Goal: Task Accomplishment & Management: Complete application form

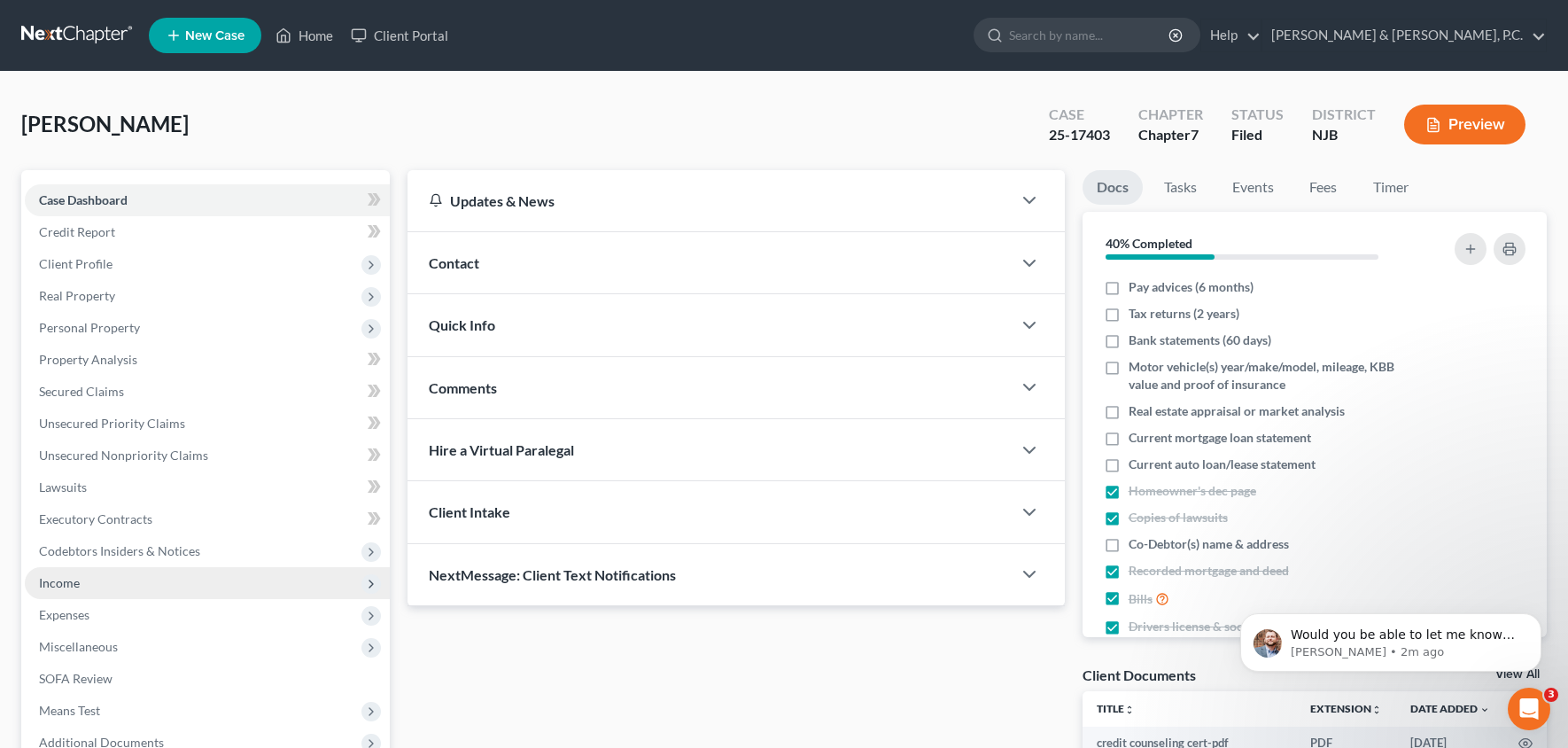
click at [119, 592] on span "Income" at bounding box center [208, 582] width 365 height 32
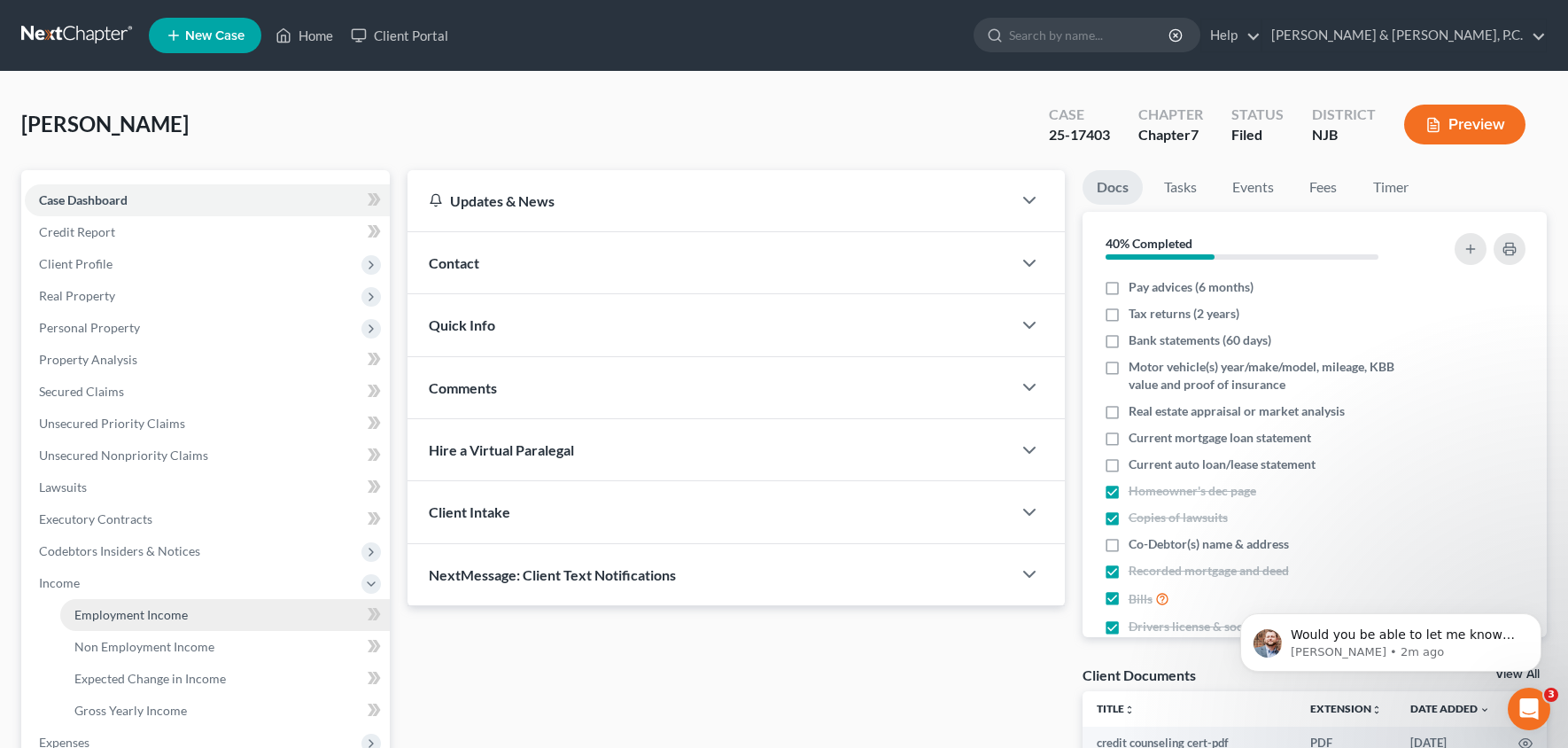
click at [150, 611] on span "Employment Income" at bounding box center [131, 614] width 113 height 15
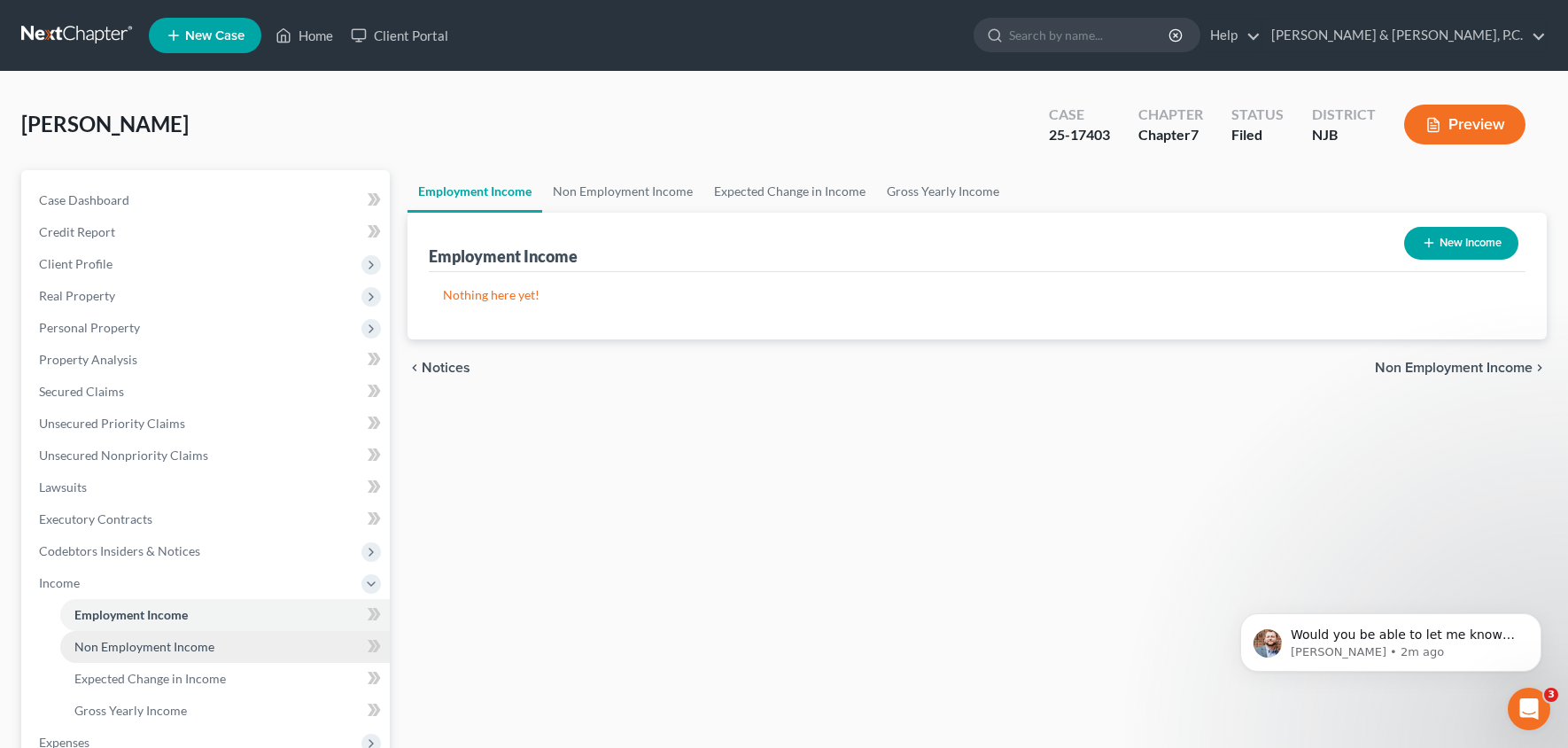
click at [191, 654] on link "Non Employment Income" at bounding box center [225, 646] width 329 height 32
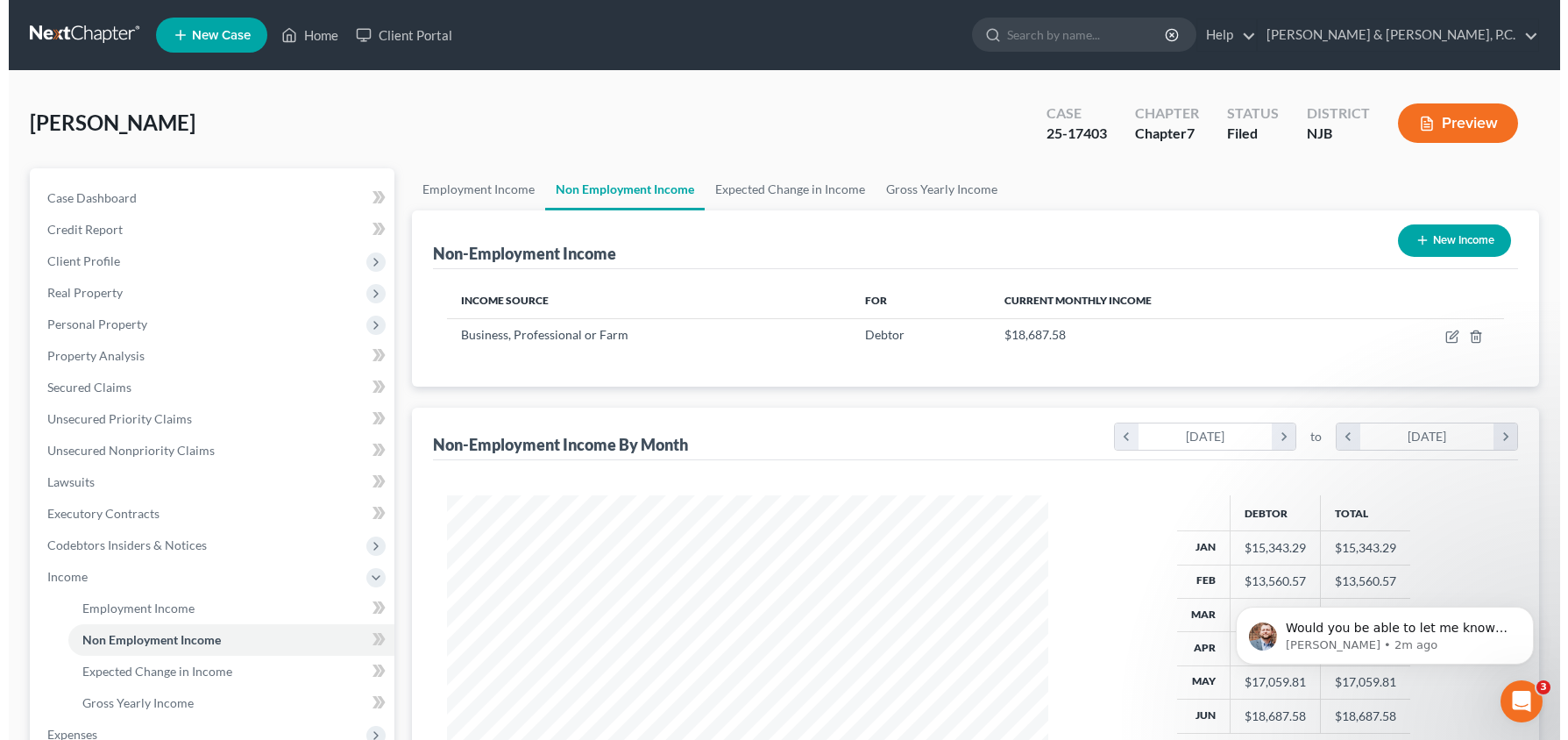
scroll to position [311, 638]
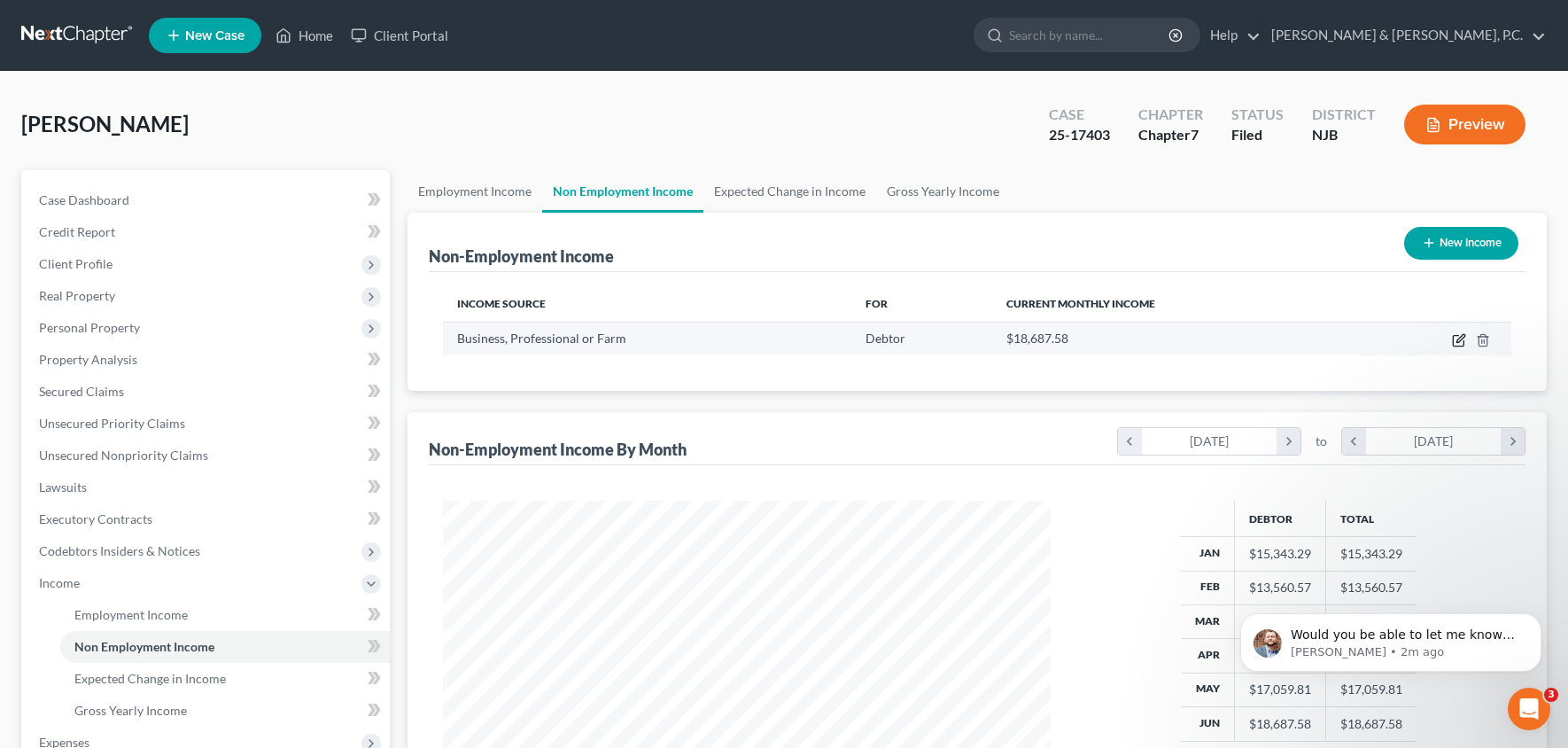
click at [1460, 341] on icon "button" at bounding box center [1460, 340] width 14 height 14
select select "10"
select select "0"
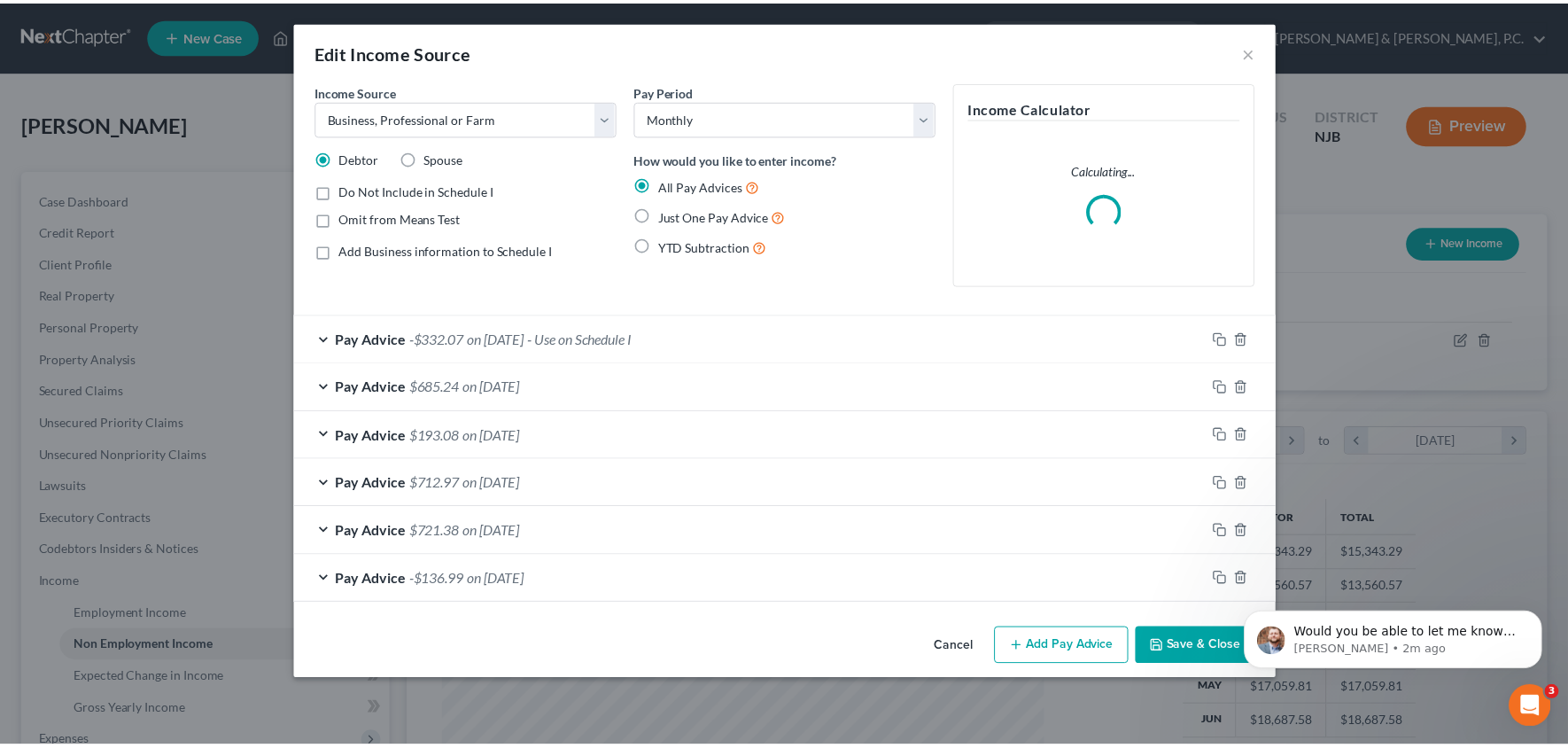
scroll to position [314, 652]
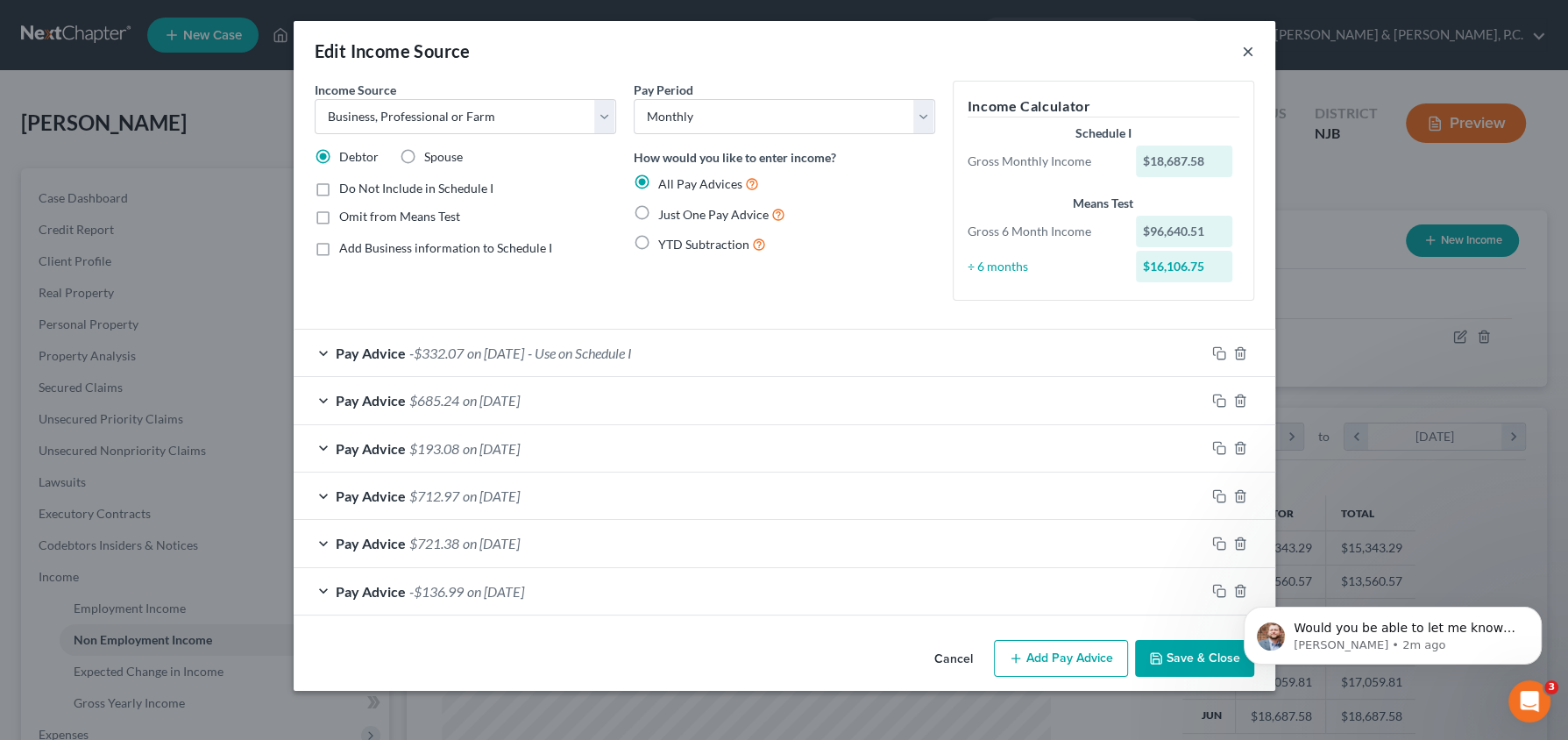
click at [1251, 47] on button "×" at bounding box center [1248, 51] width 12 height 21
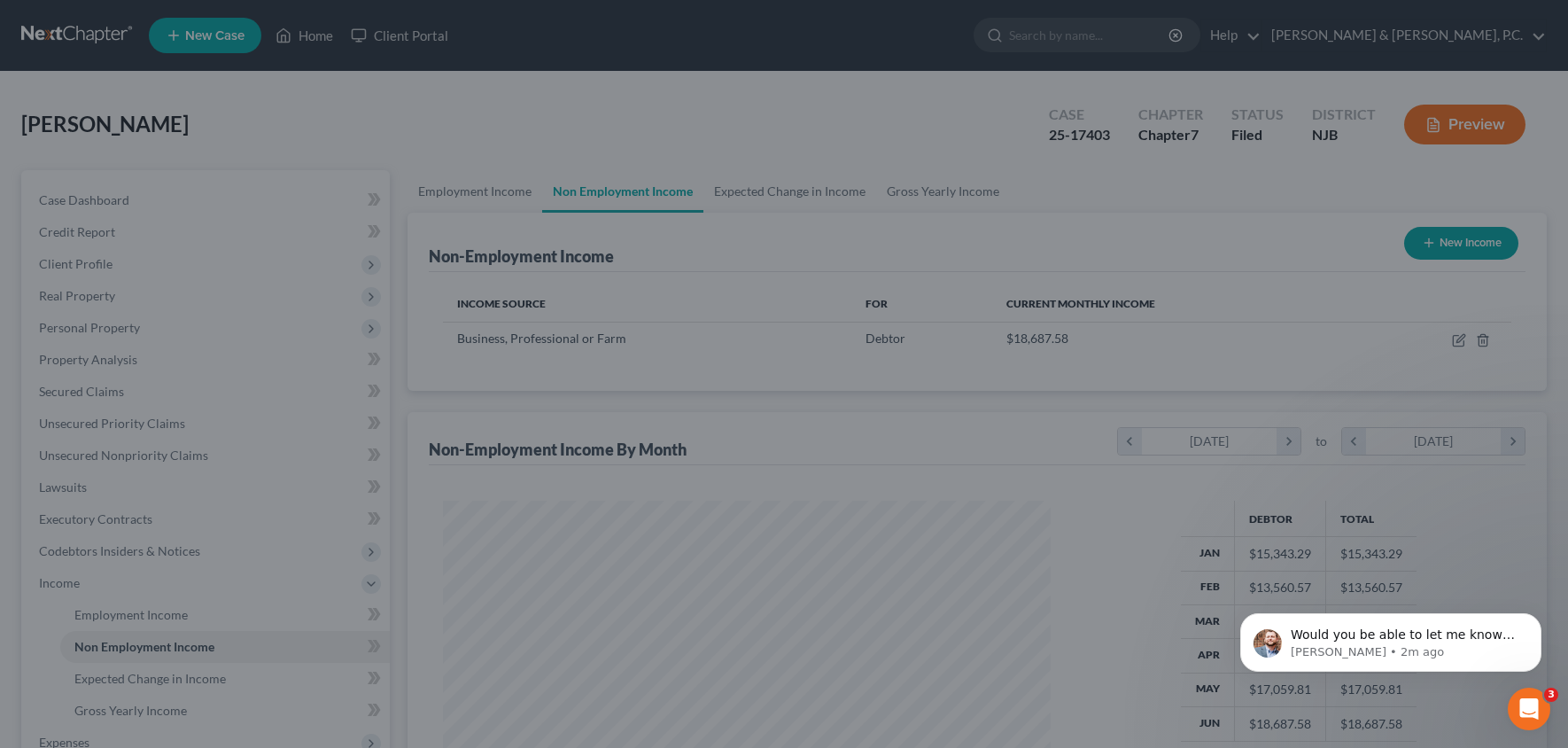
scroll to position [314, 644]
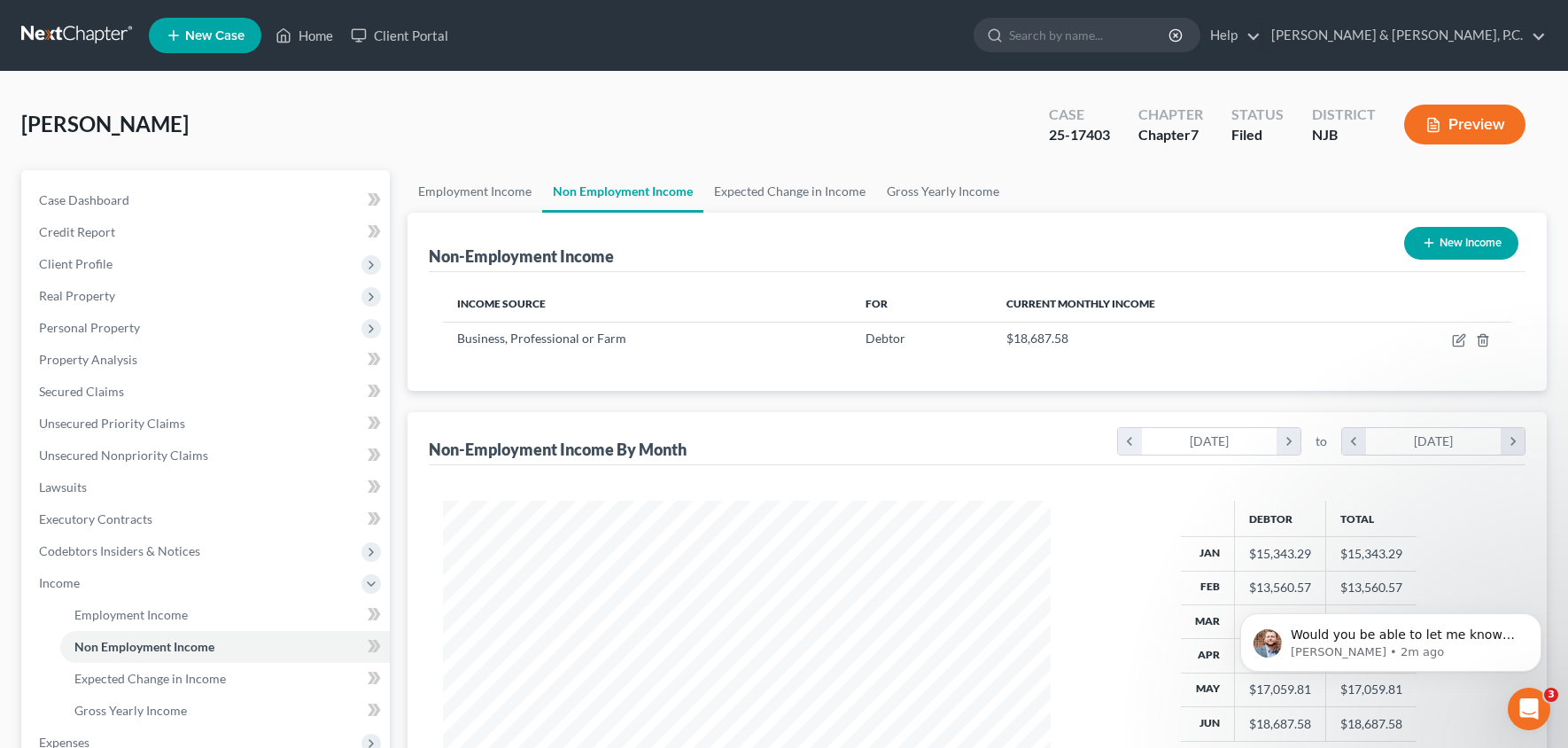
click at [1482, 123] on button "Preview" at bounding box center [1464, 124] width 122 height 40
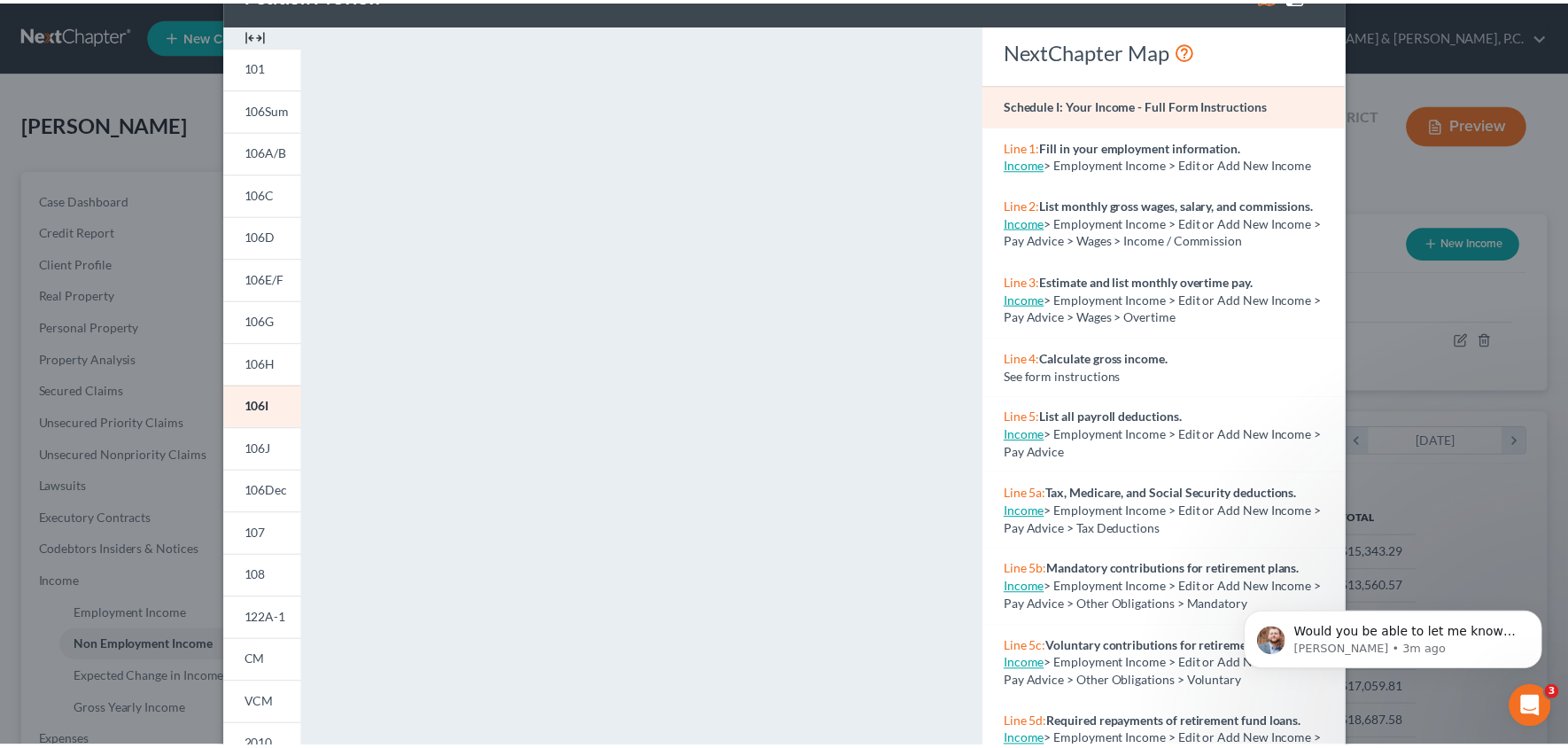
scroll to position [0, 0]
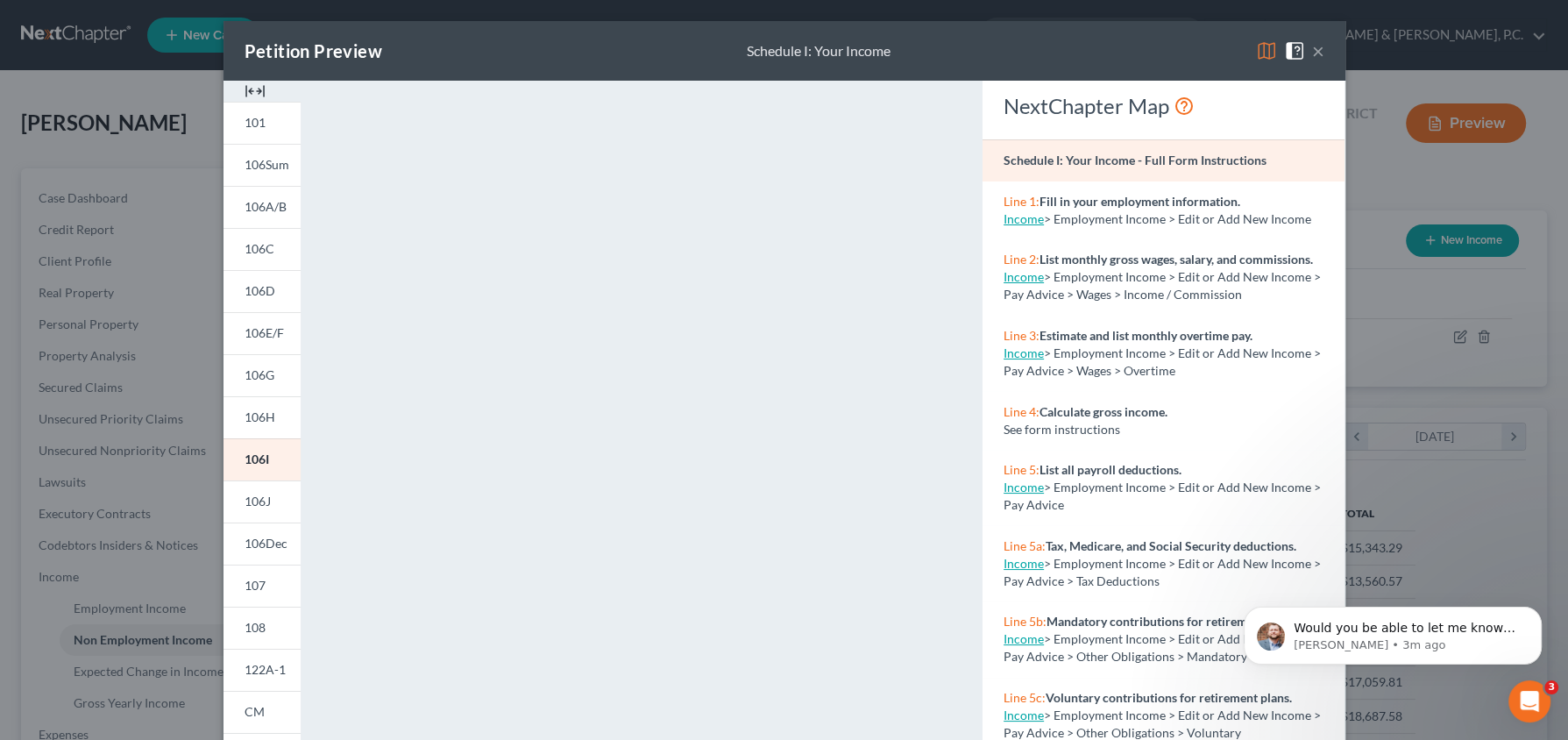
click at [1312, 50] on button "×" at bounding box center [1319, 51] width 12 height 21
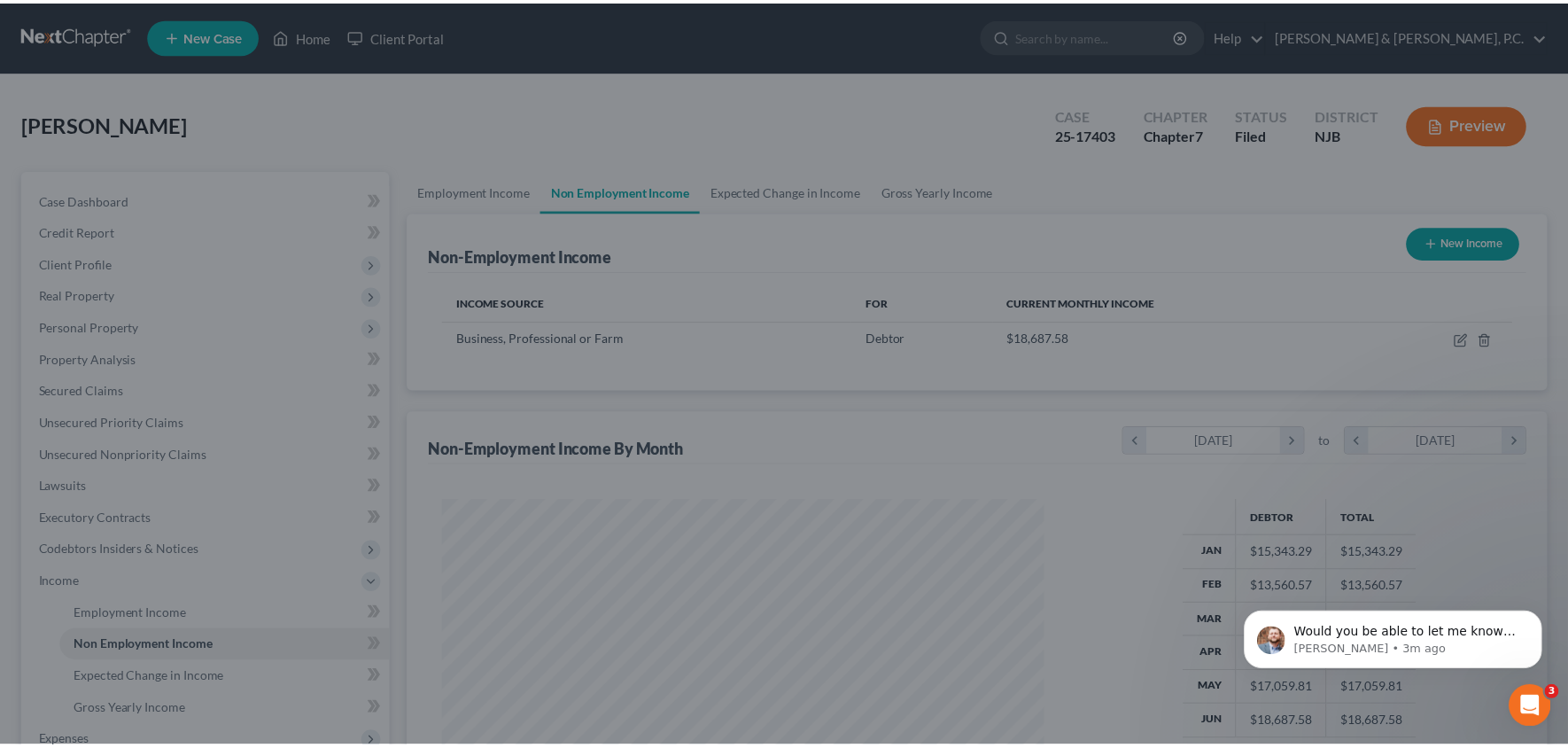
scroll to position [885809, 885475]
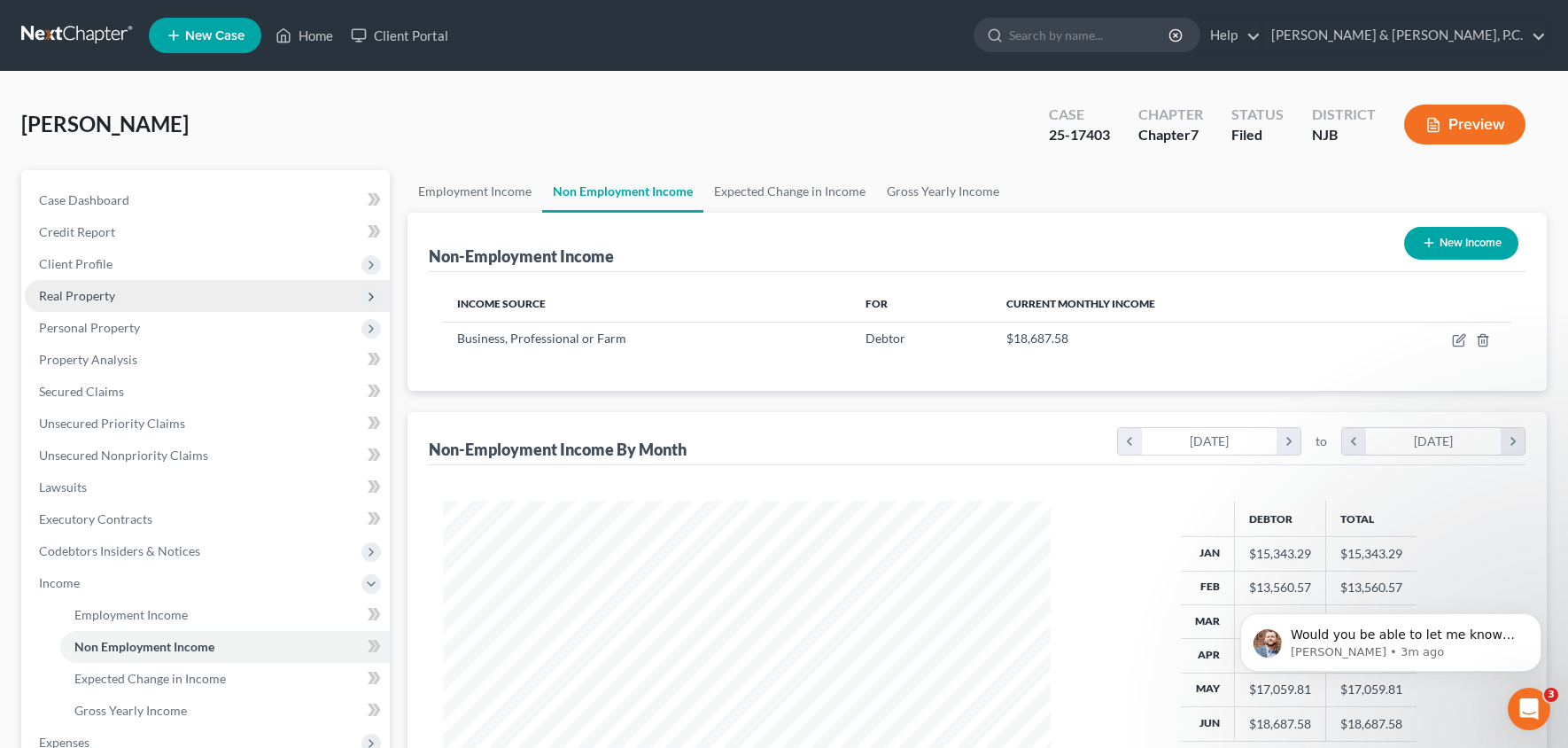
click at [119, 298] on span "Real Property" at bounding box center [208, 295] width 365 height 32
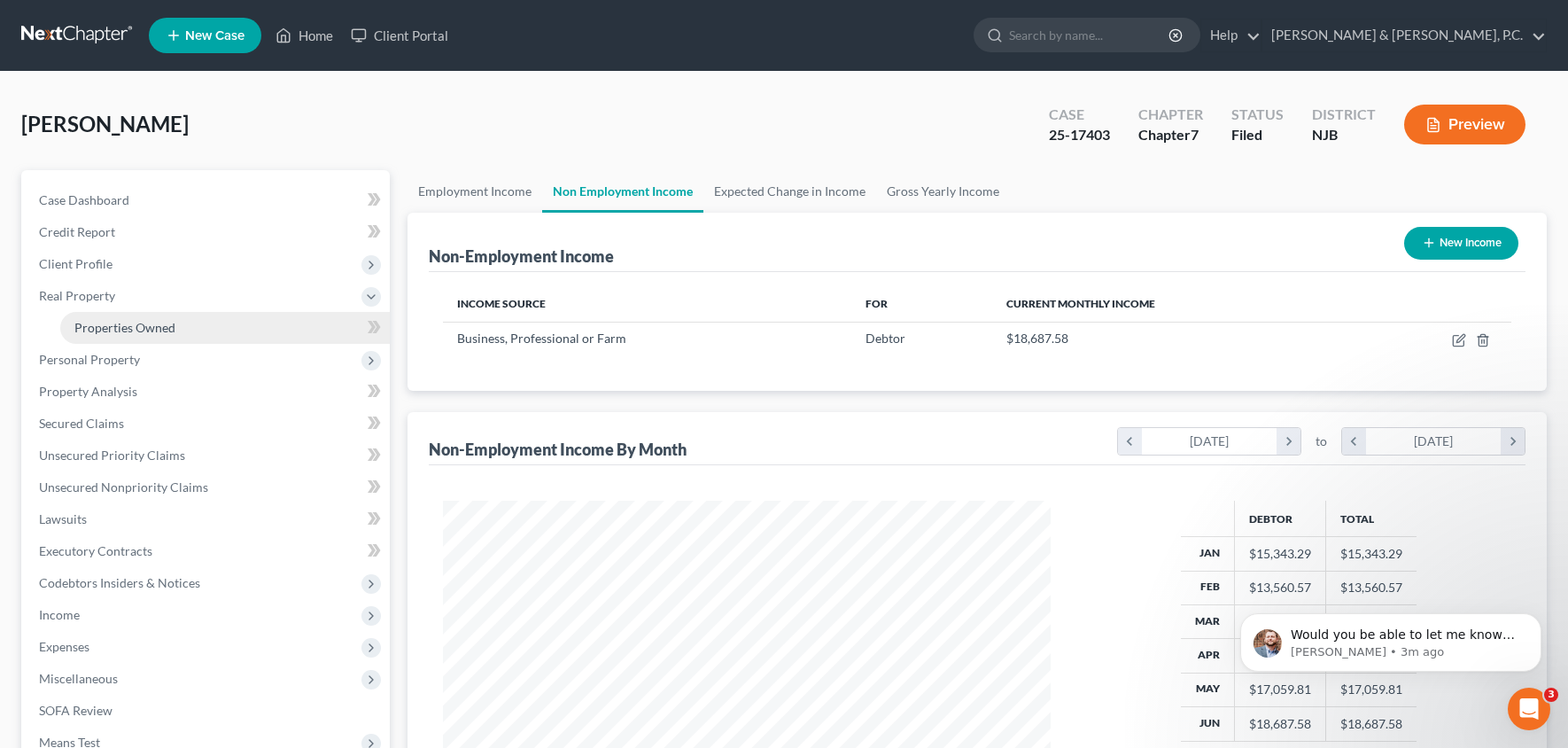
click at [123, 328] on span "Properties Owned" at bounding box center [125, 327] width 101 height 15
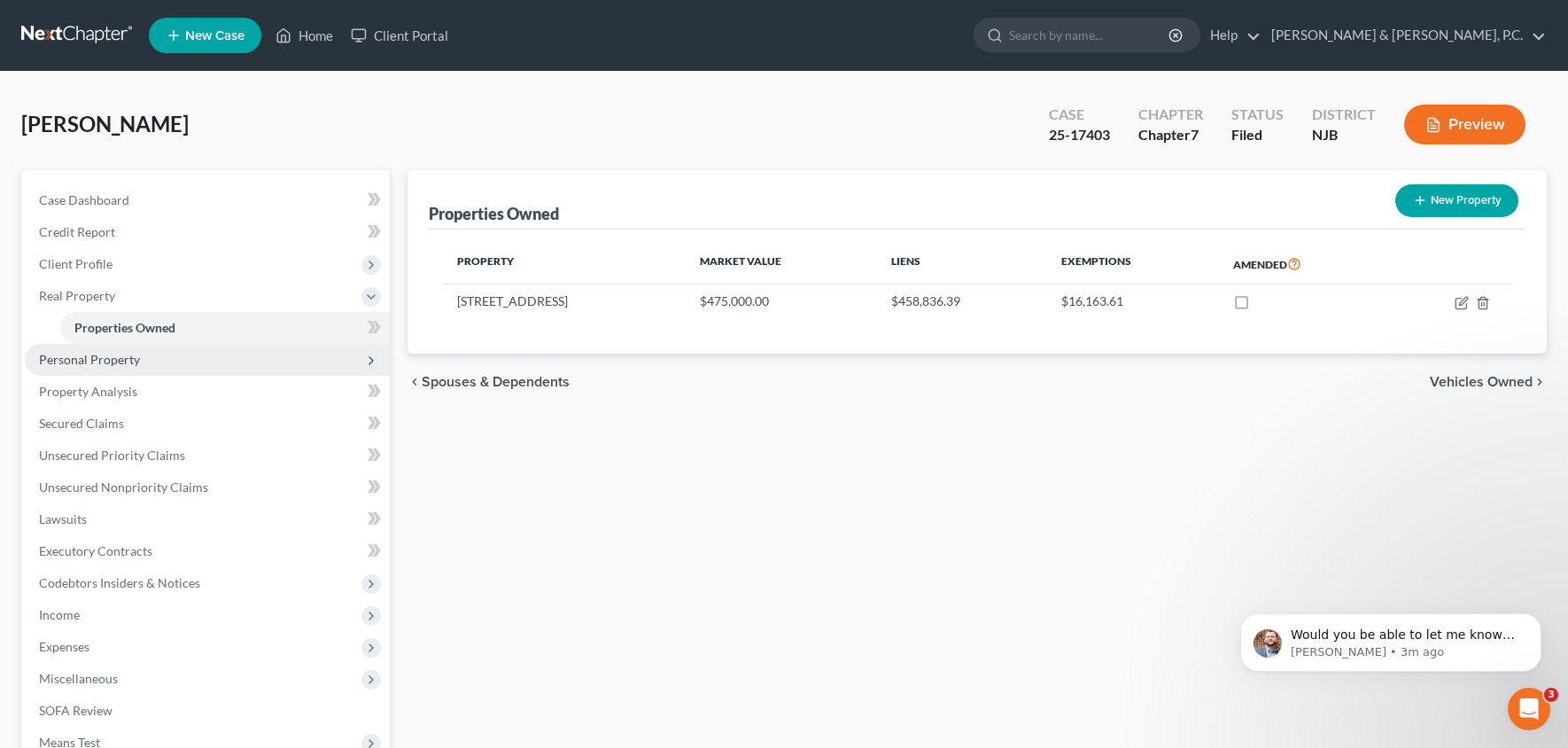
click at [122, 366] on span "Personal Property" at bounding box center [89, 359] width 101 height 15
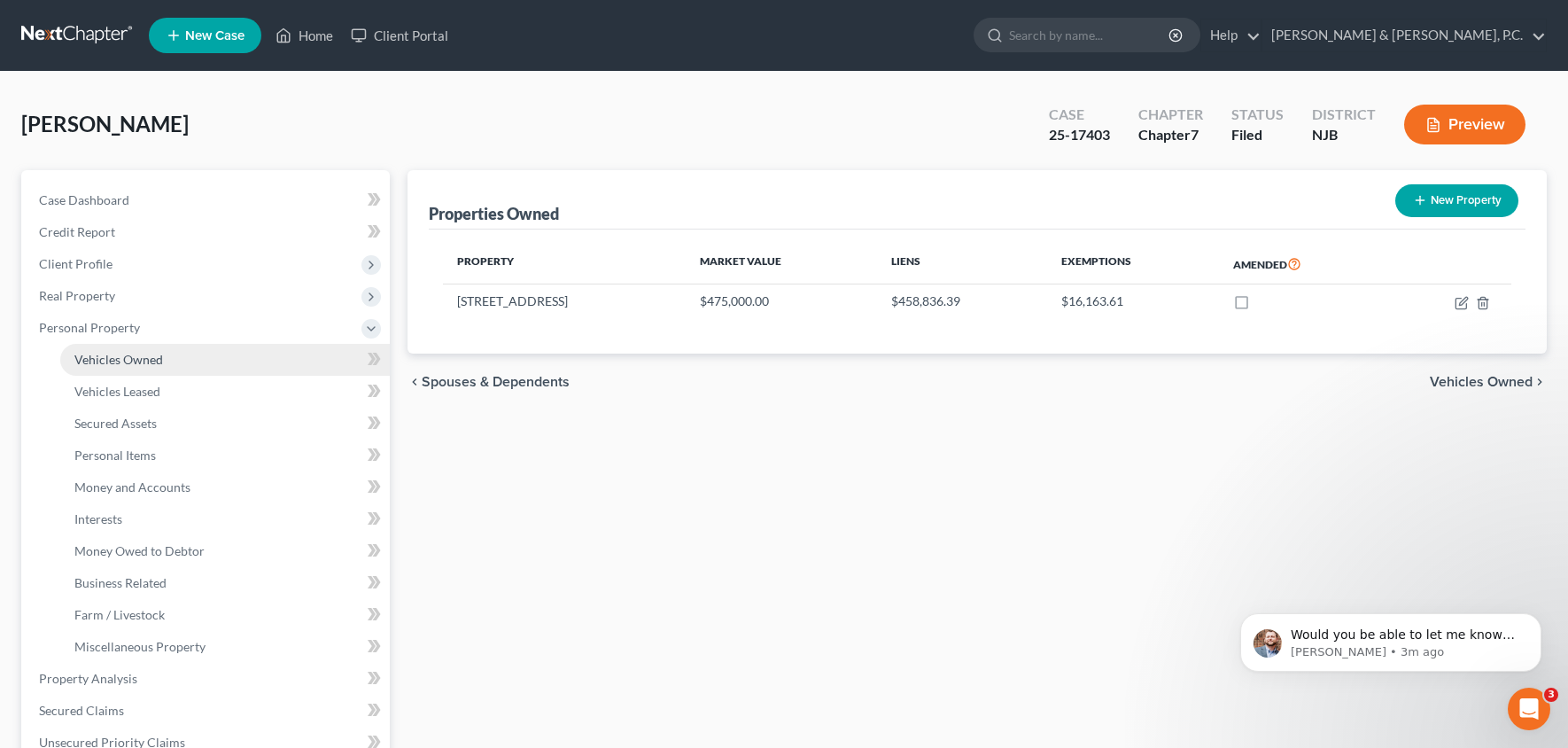
click at [167, 357] on link "Vehicles Owned" at bounding box center [225, 359] width 329 height 32
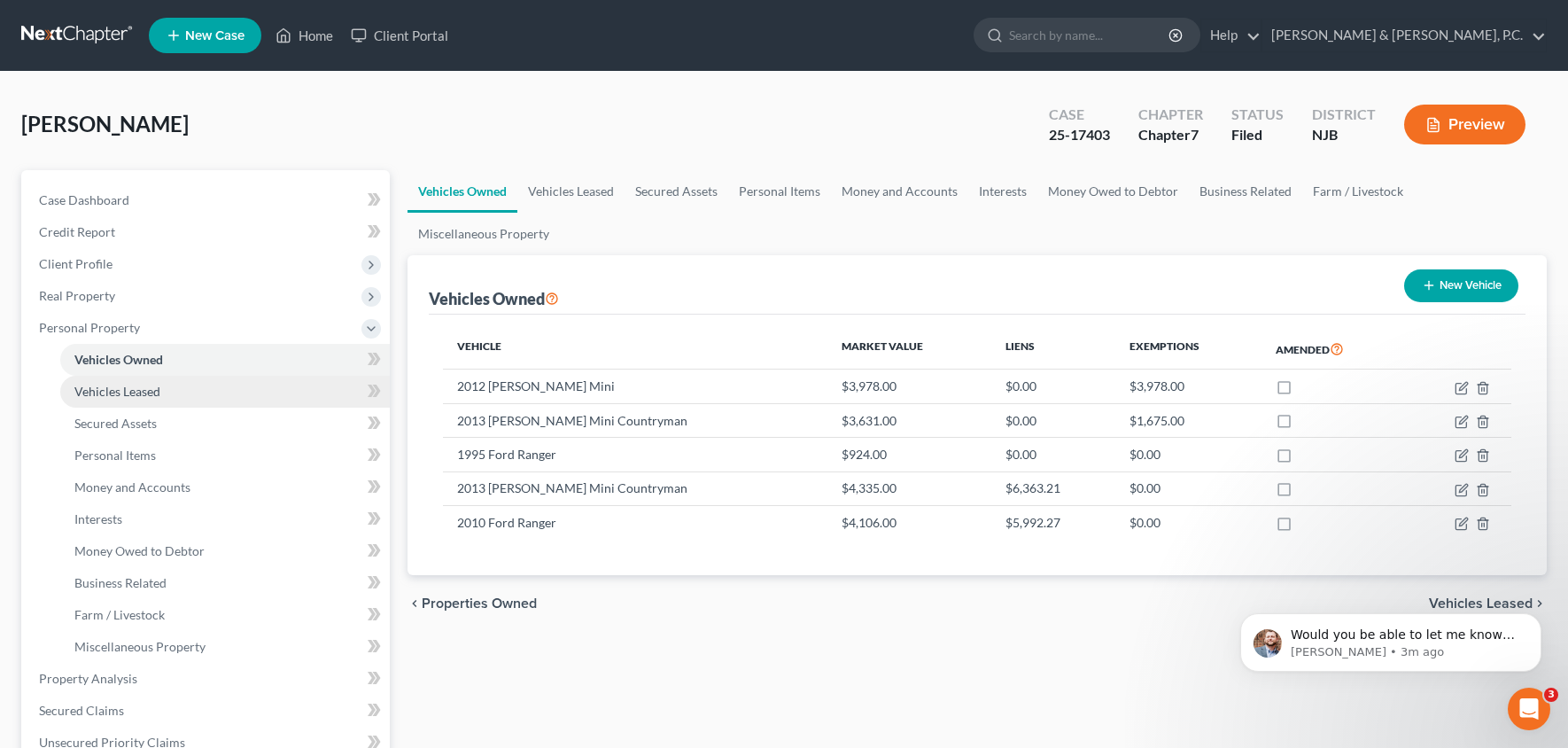
click at [159, 392] on link "Vehicles Leased" at bounding box center [225, 391] width 329 height 32
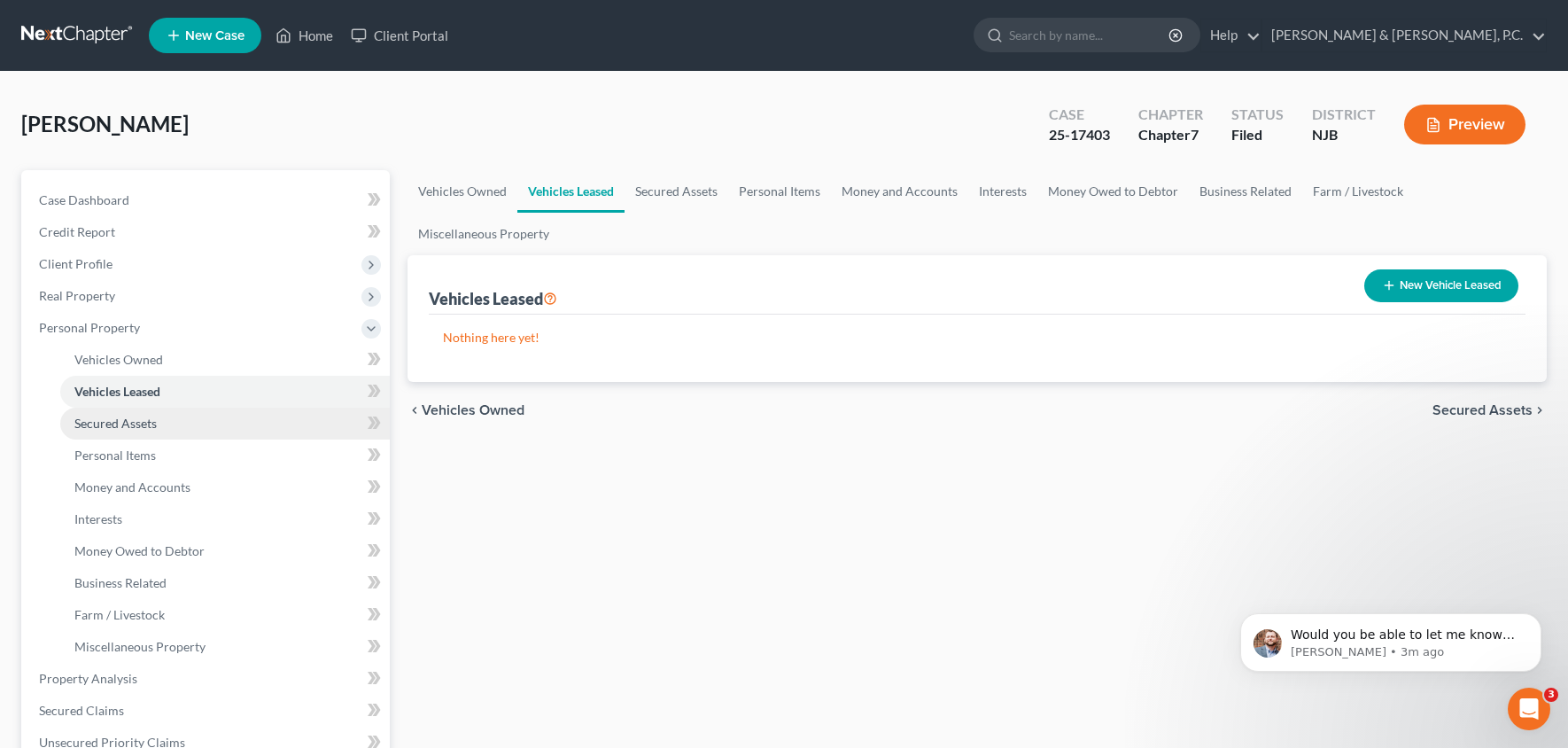
click at [182, 424] on link "Secured Assets" at bounding box center [225, 423] width 329 height 32
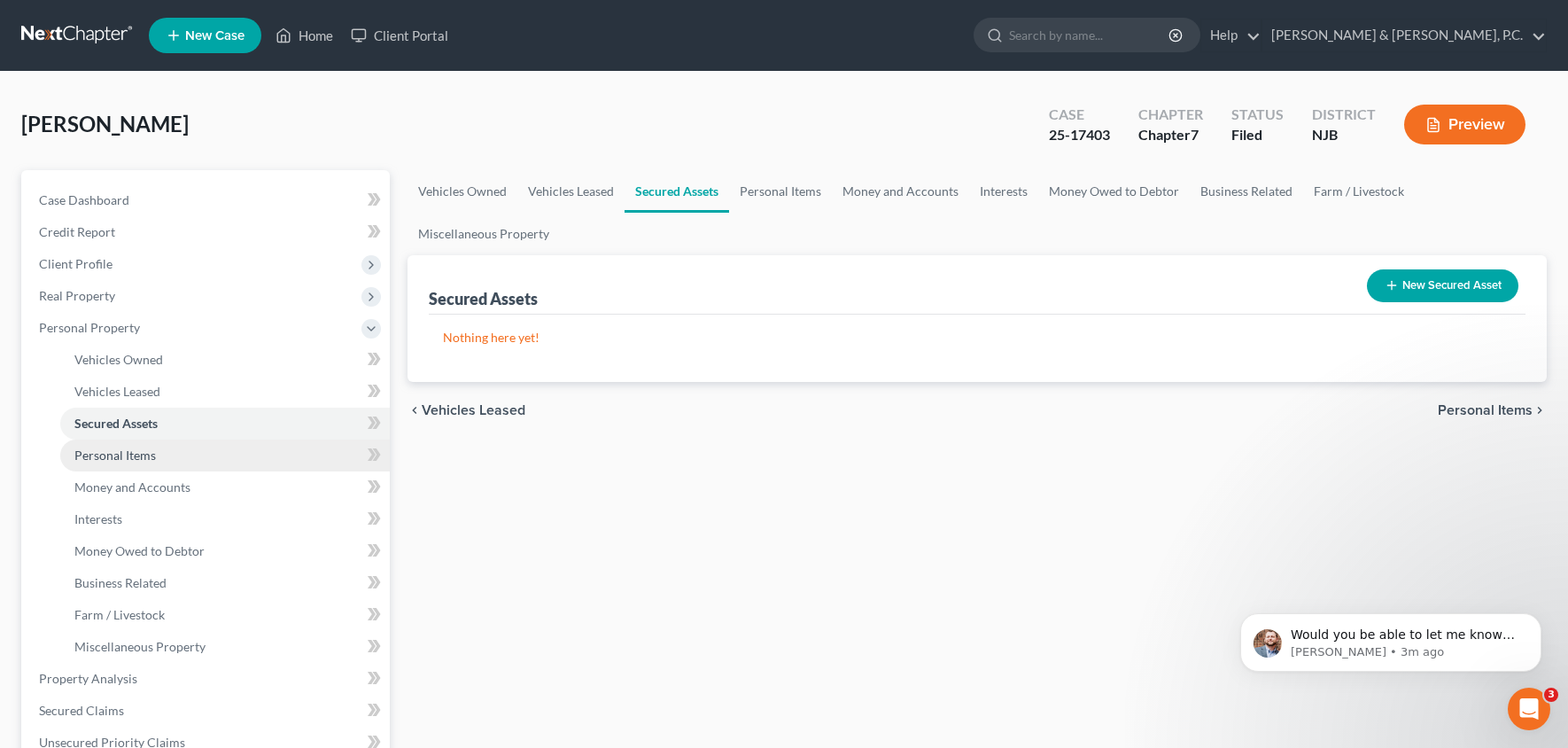
click at [182, 455] on link "Personal Items" at bounding box center [225, 455] width 329 height 32
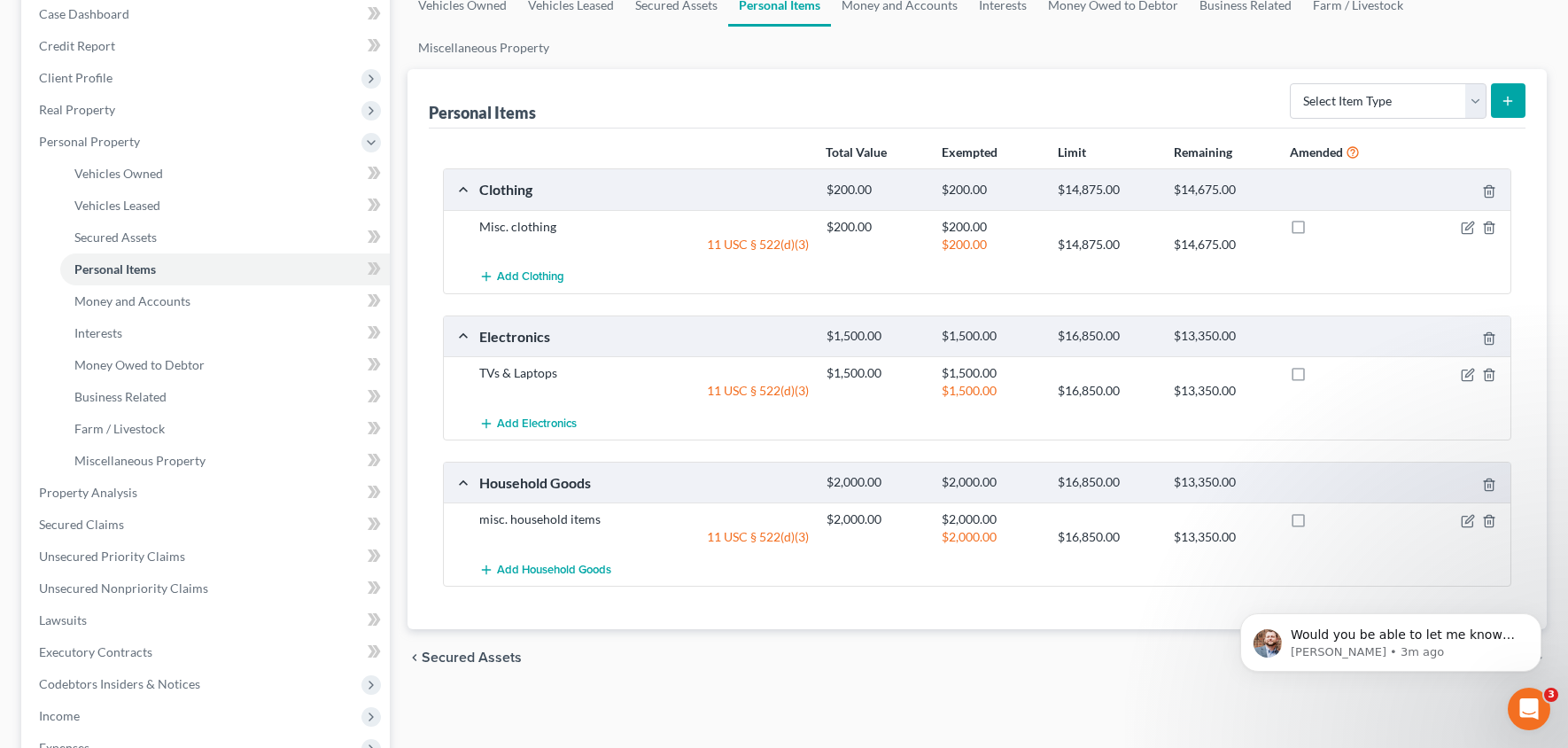
scroll to position [81, 0]
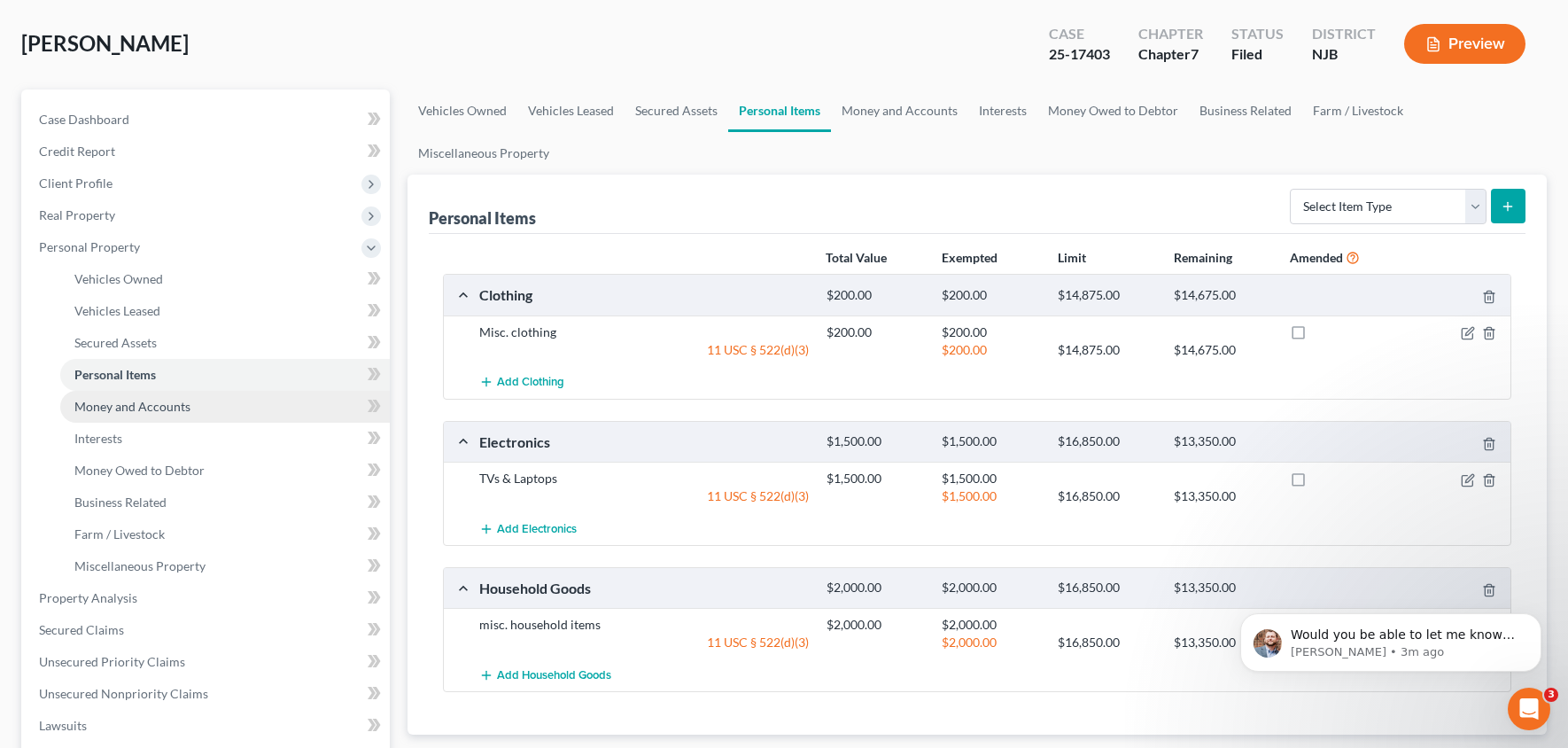
click at [132, 407] on span "Money and Accounts" at bounding box center [132, 406] width 116 height 15
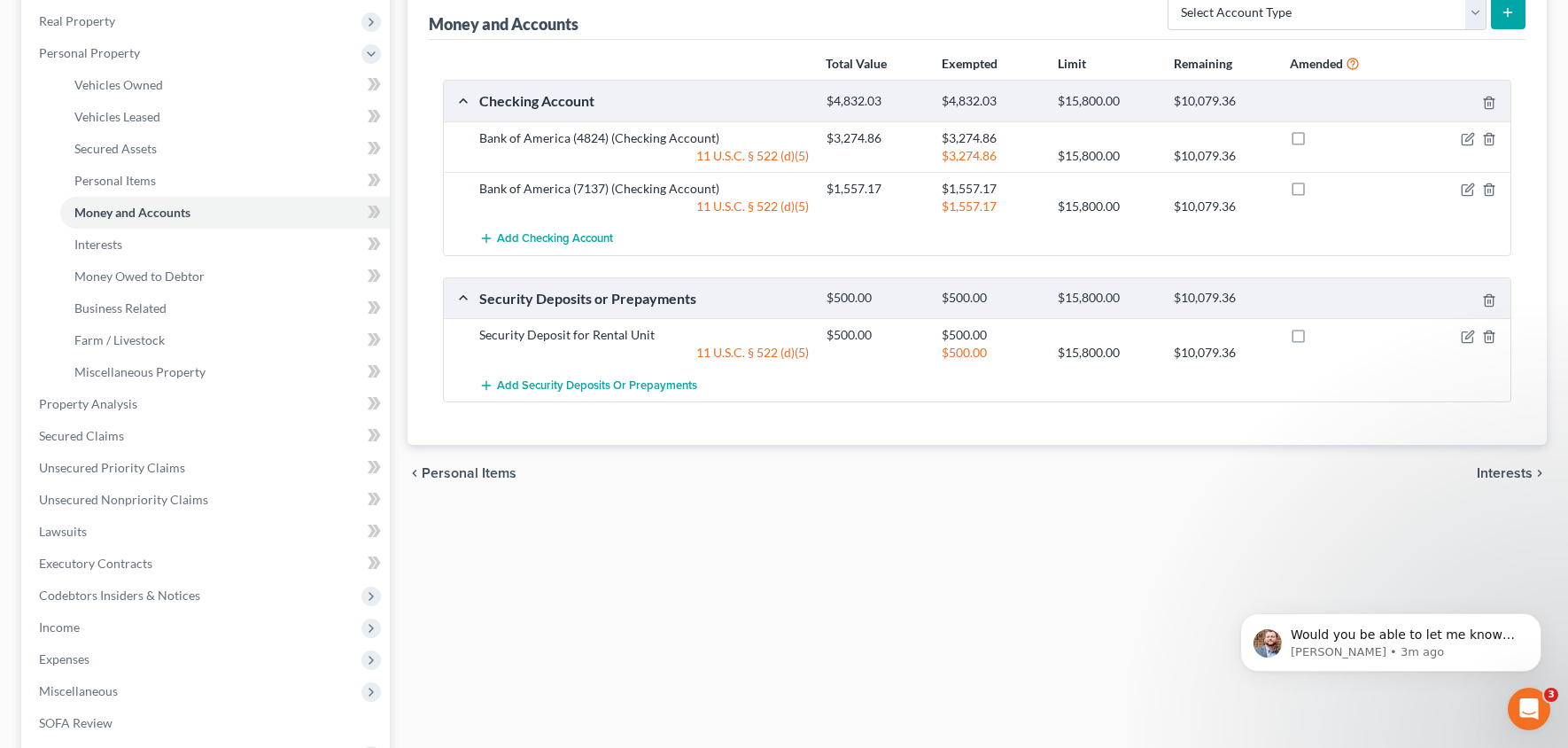
scroll to position [284, 0]
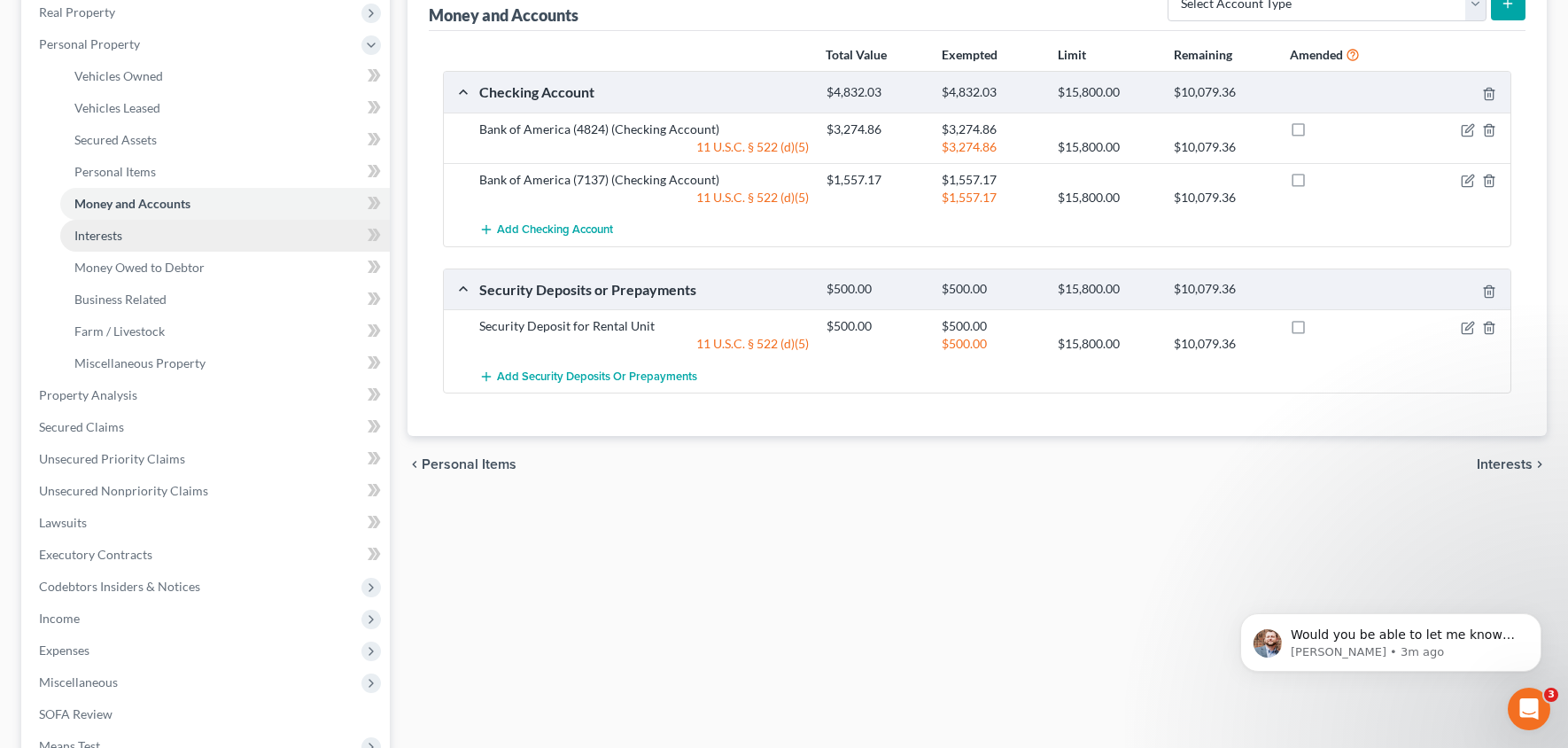
click at [152, 236] on link "Interests" at bounding box center [225, 235] width 329 height 32
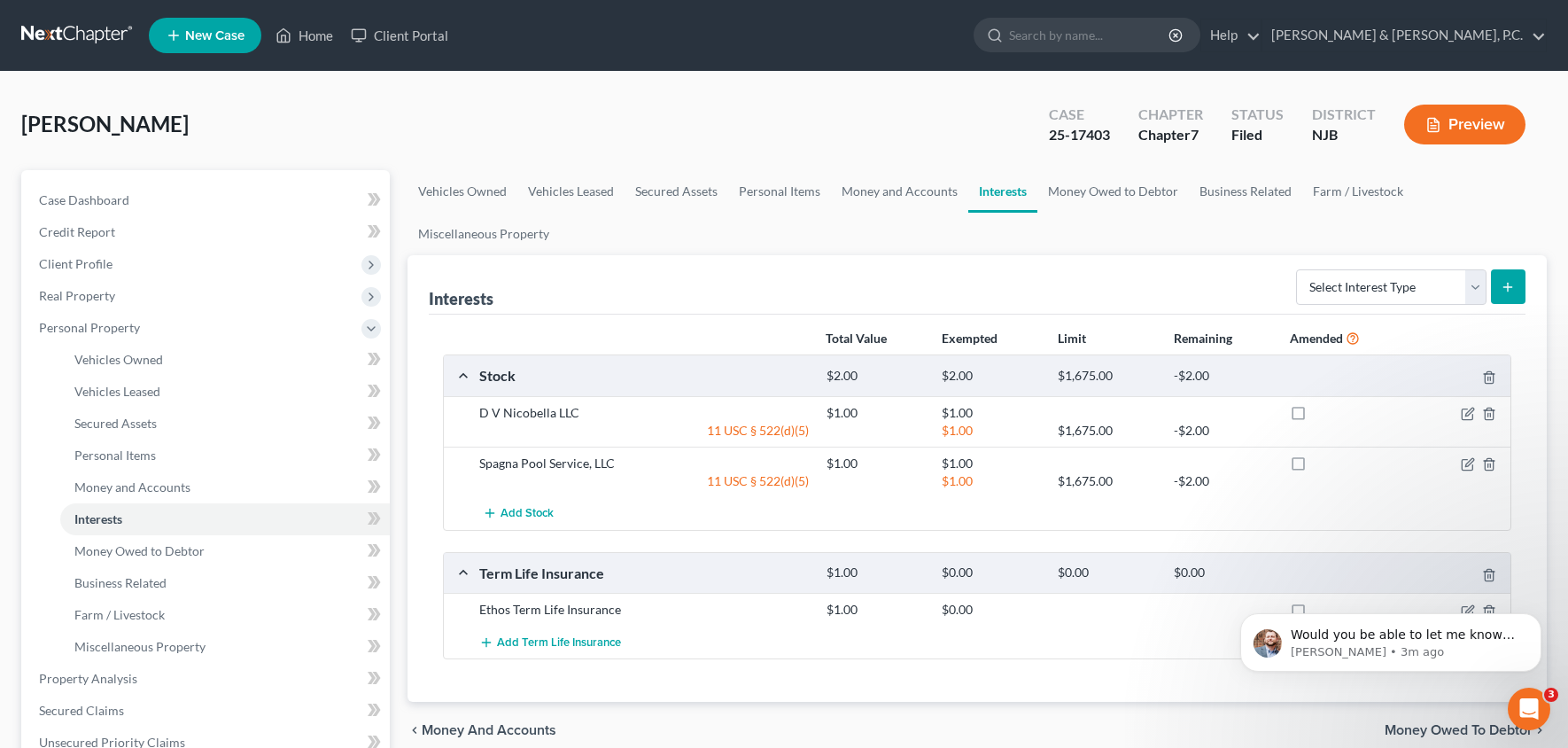
scroll to position [207, 0]
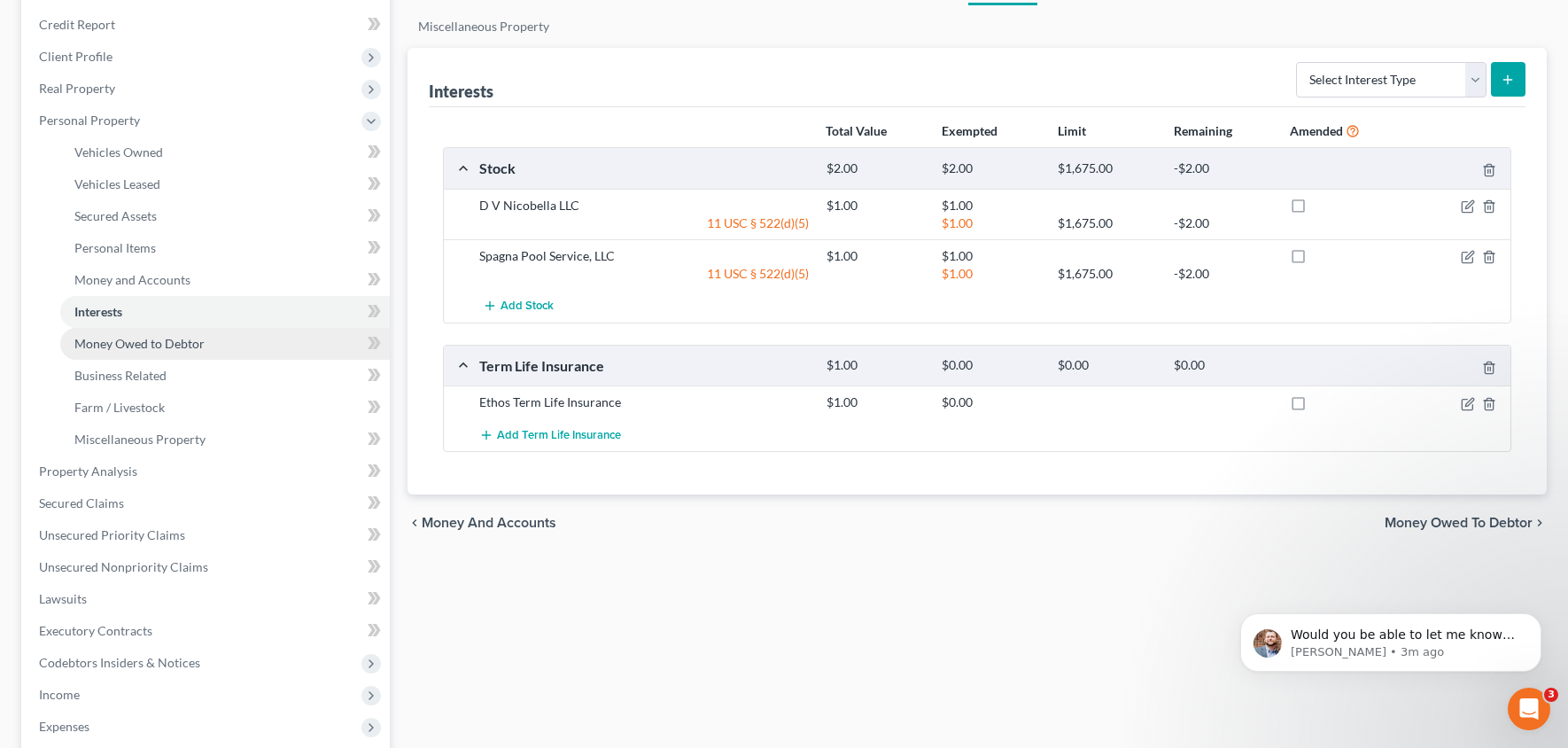
click at [144, 336] on span "Money Owed to Debtor" at bounding box center [140, 343] width 131 height 15
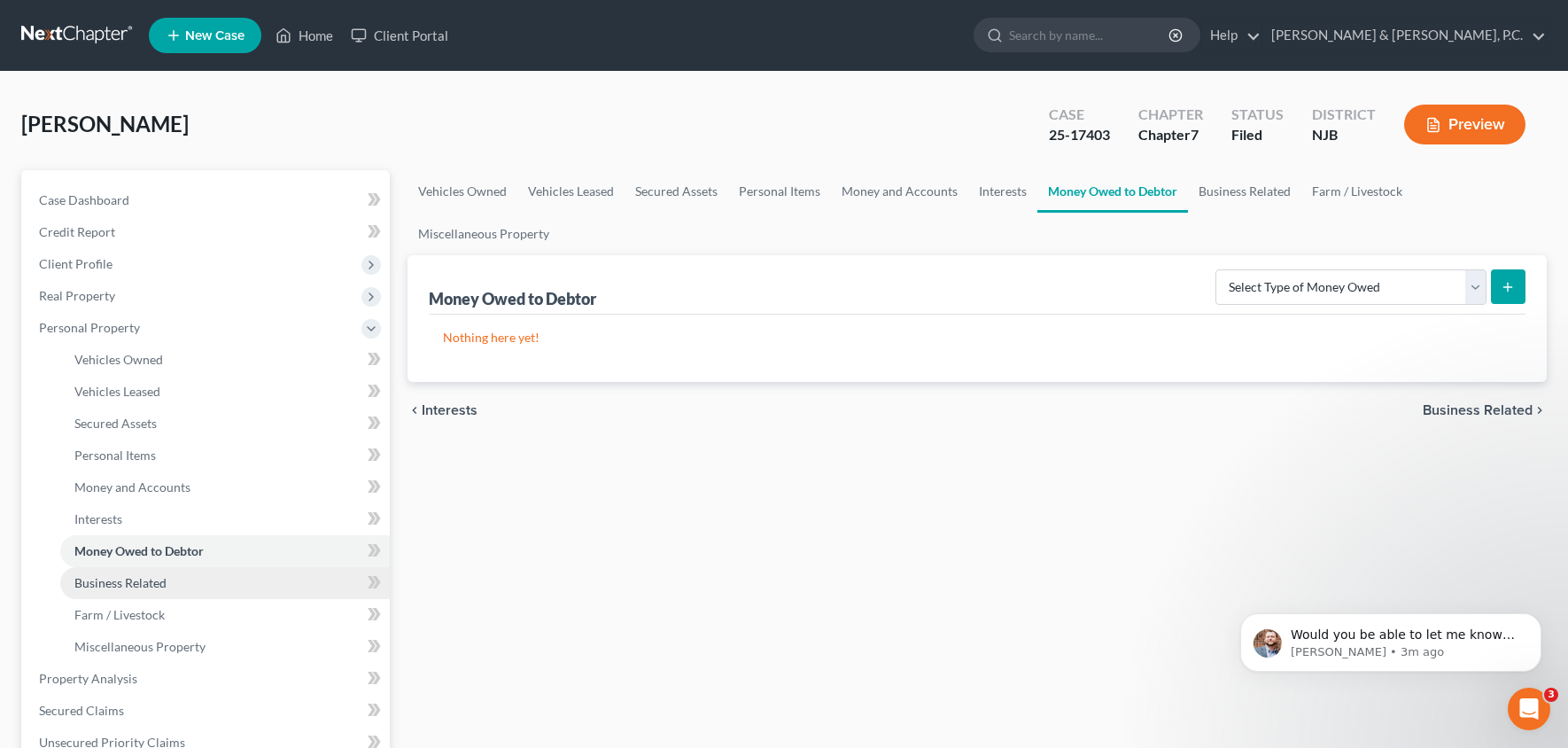
click at [176, 577] on link "Business Related" at bounding box center [225, 582] width 329 height 32
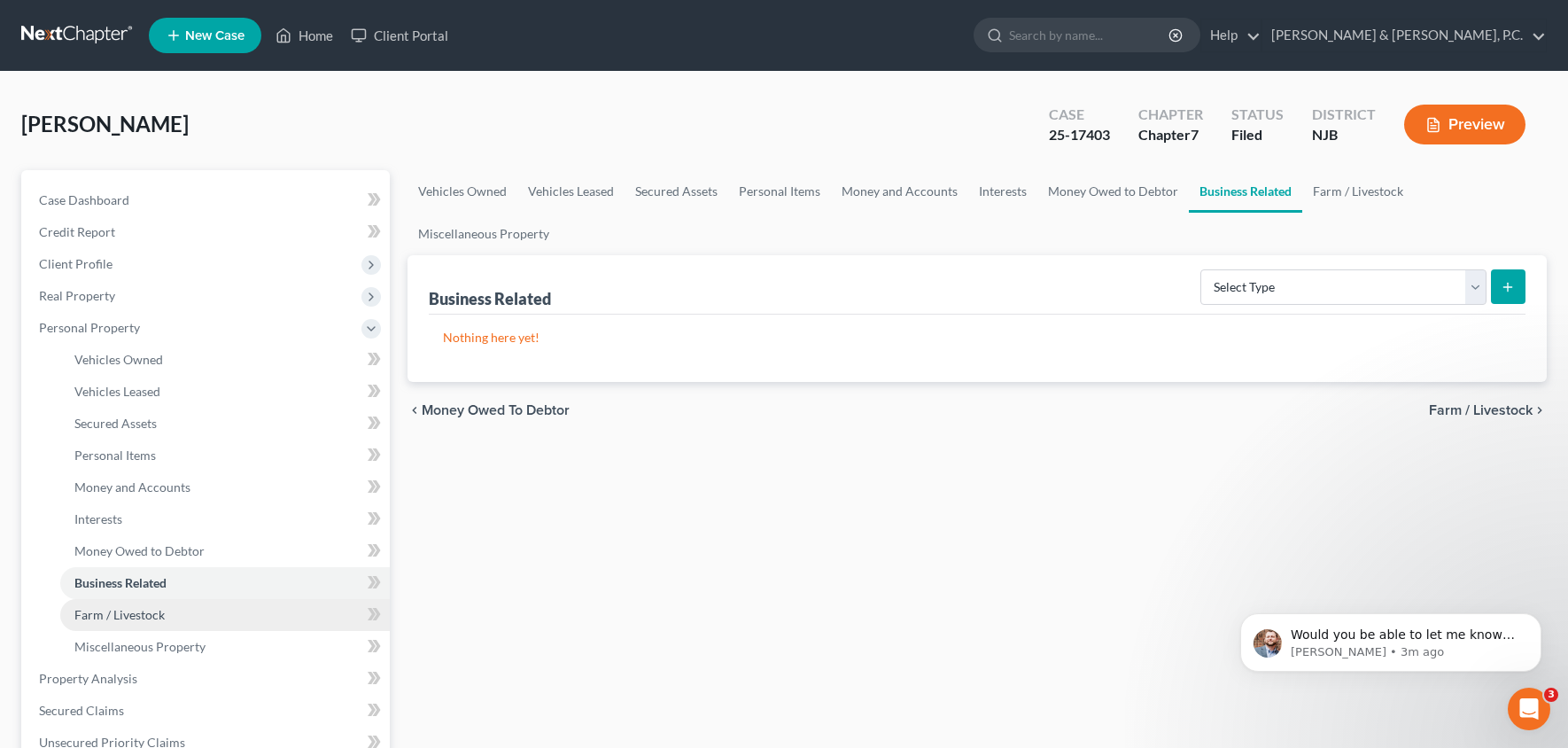
click at [147, 613] on span "Farm / Livestock" at bounding box center [120, 614] width 90 height 15
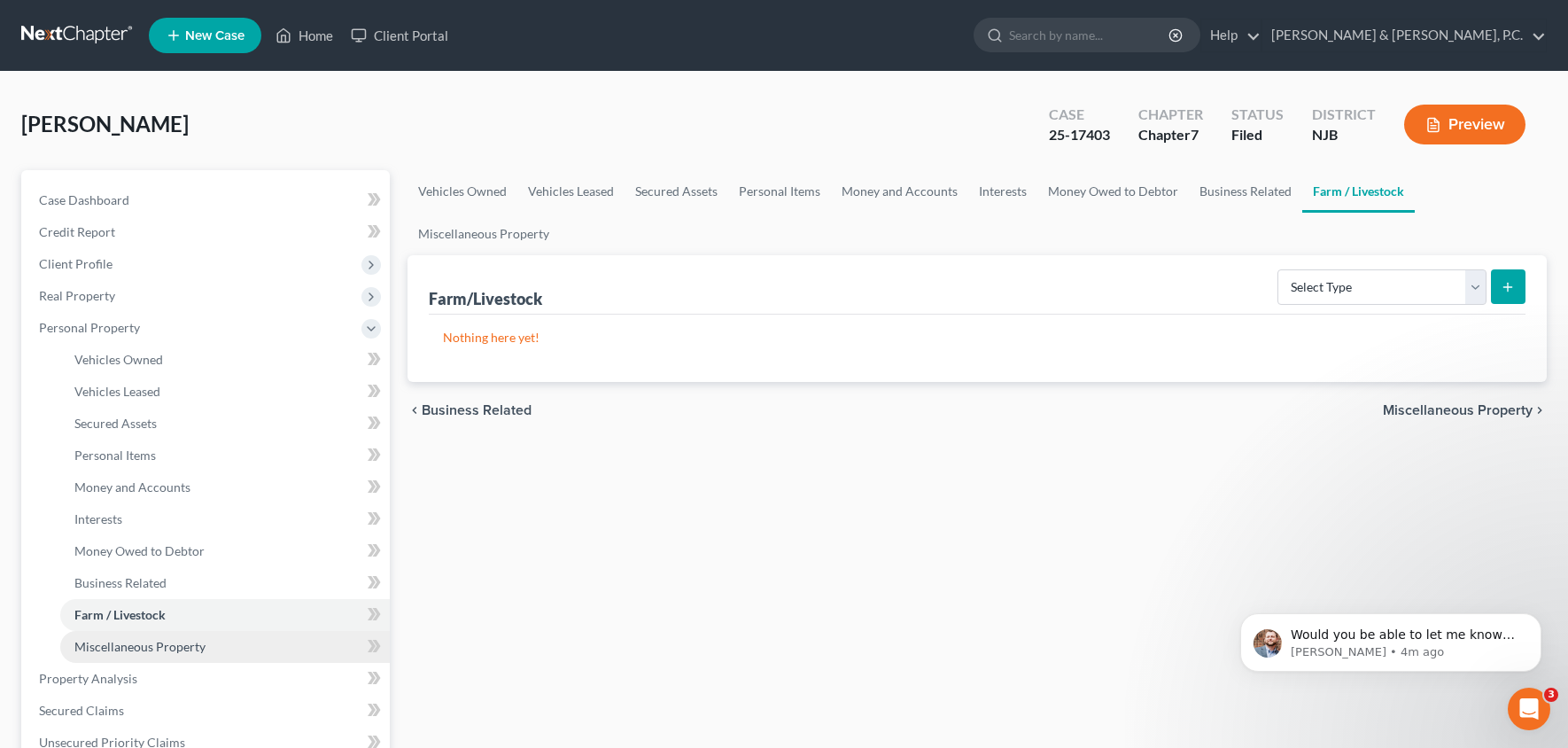
click at [178, 639] on span "Miscellaneous Property" at bounding box center [140, 646] width 131 height 15
click at [198, 622] on link "Farm / Livestock" at bounding box center [225, 614] width 329 height 32
click at [176, 652] on span "Miscellaneous Property" at bounding box center [140, 646] width 131 height 15
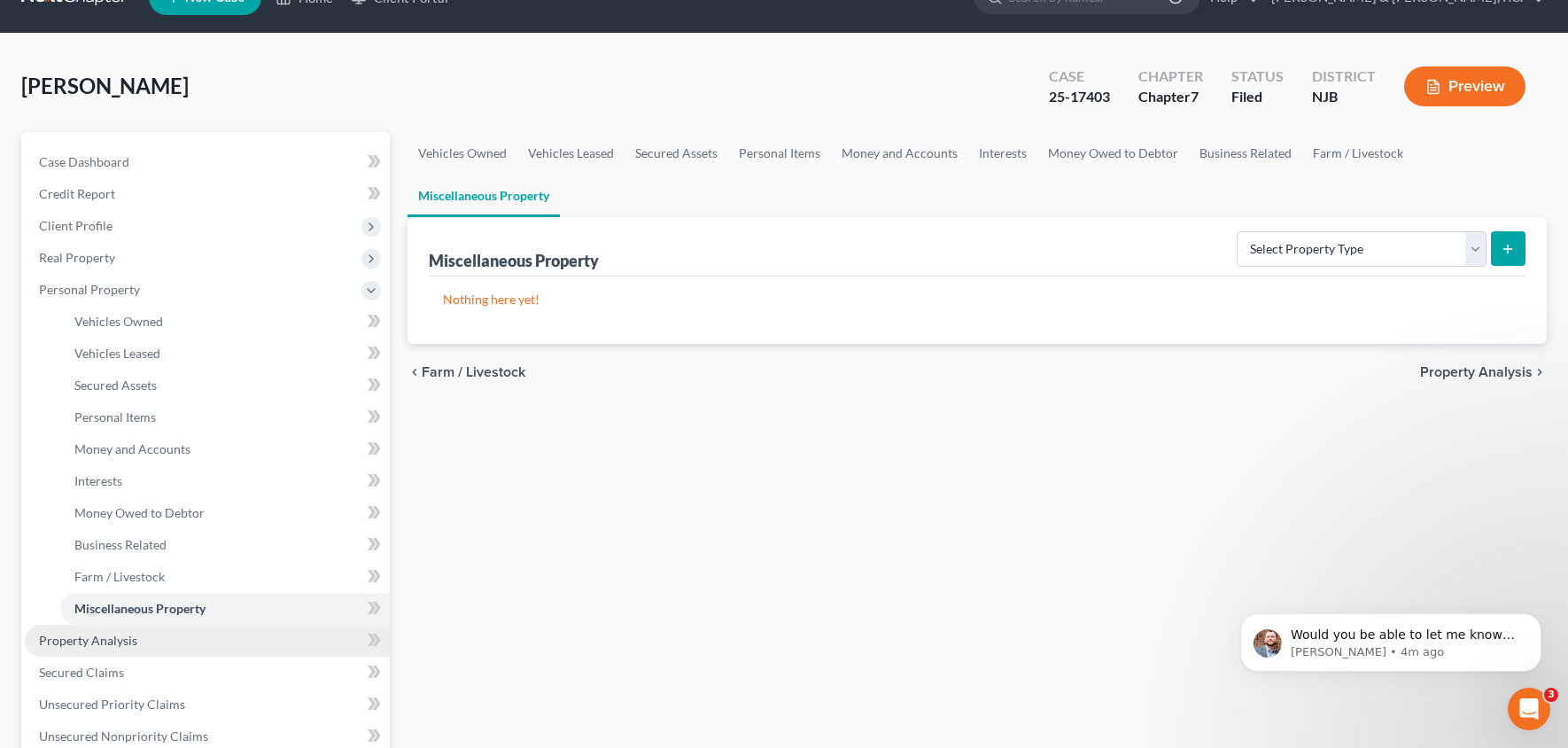
click at [184, 638] on link "Property Analysis" at bounding box center [208, 640] width 365 height 32
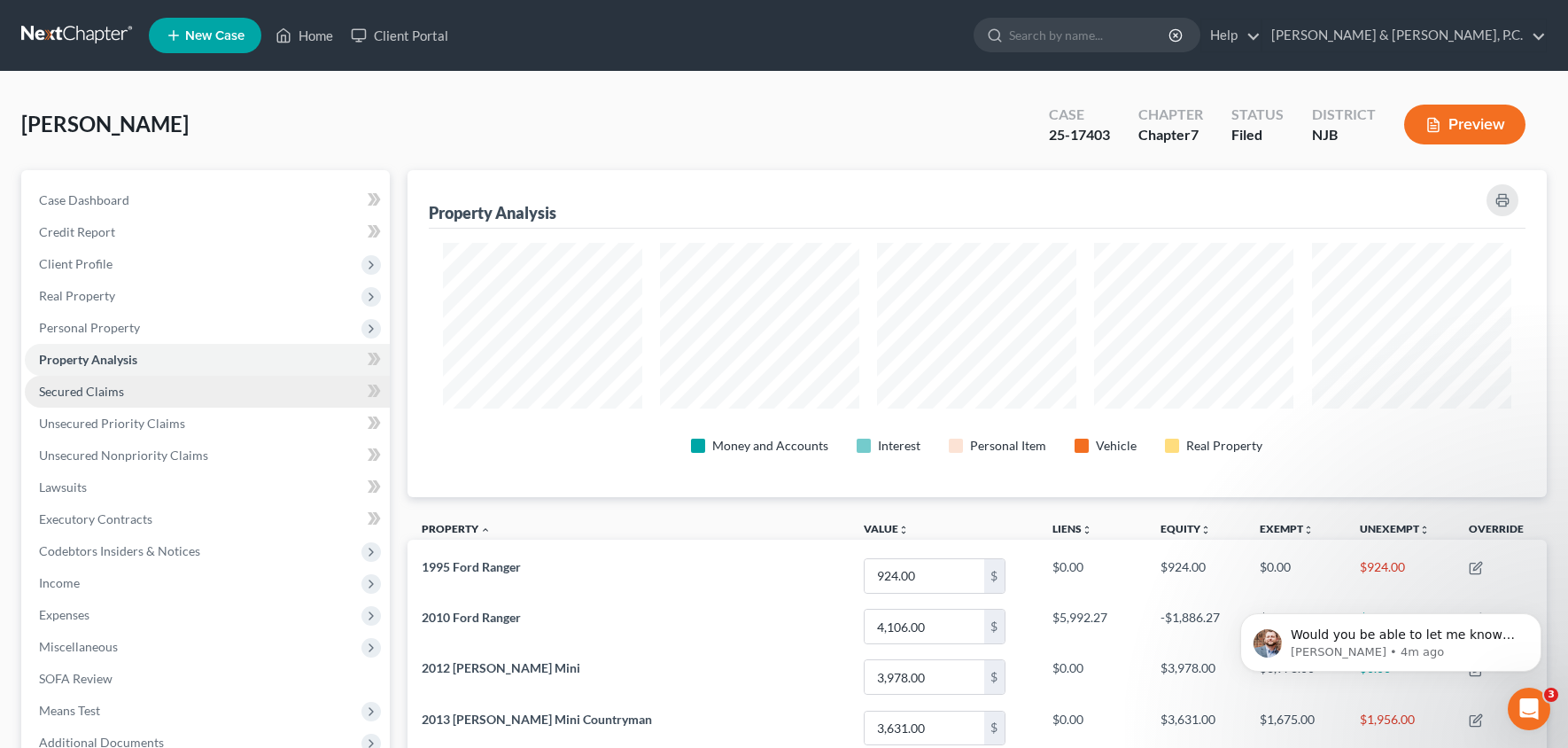
click at [104, 382] on link "Secured Claims" at bounding box center [208, 391] width 365 height 32
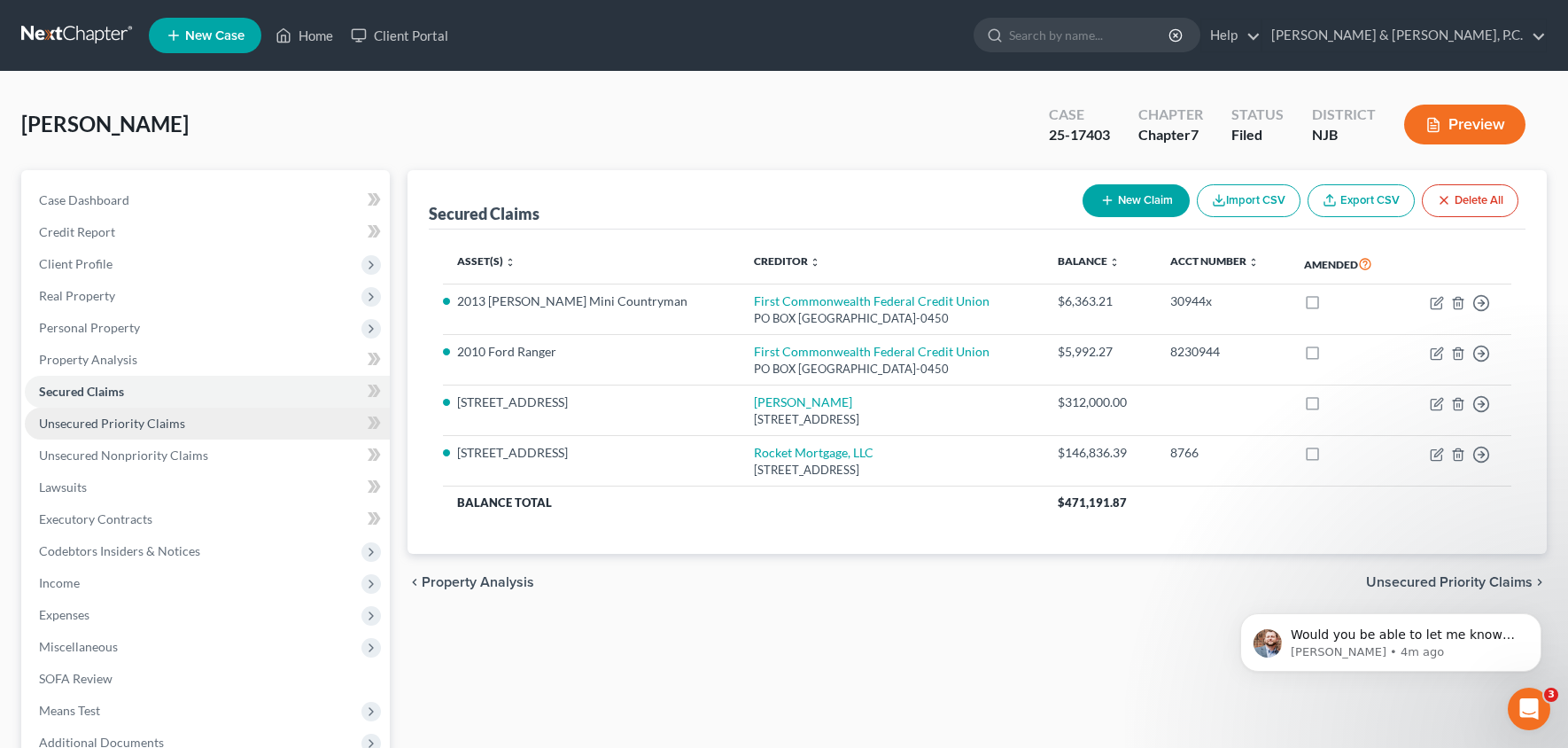
click at [140, 430] on link "Unsecured Priority Claims" at bounding box center [208, 423] width 365 height 32
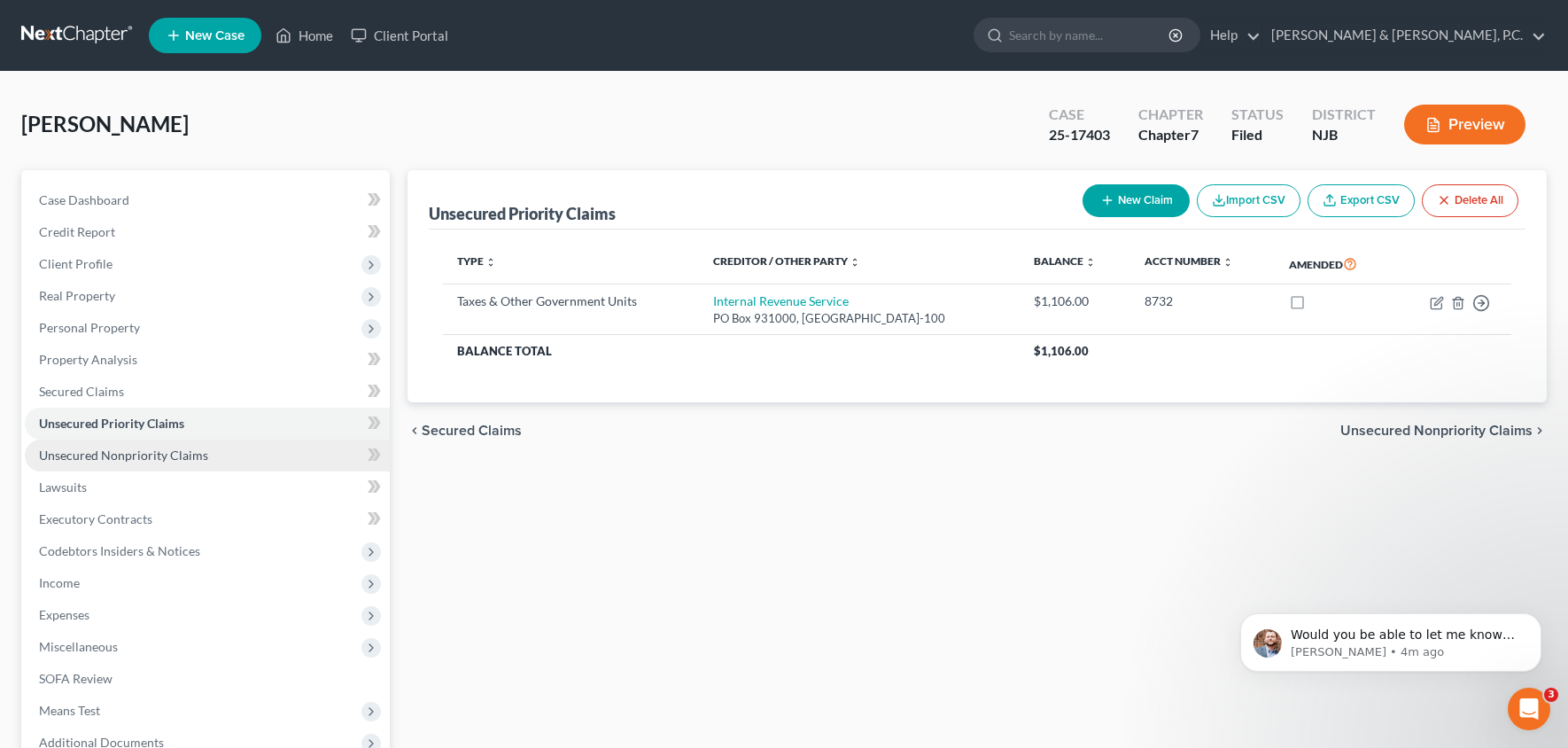
click at [137, 455] on span "Unsecured Nonpriority Claims" at bounding box center [123, 455] width 169 height 15
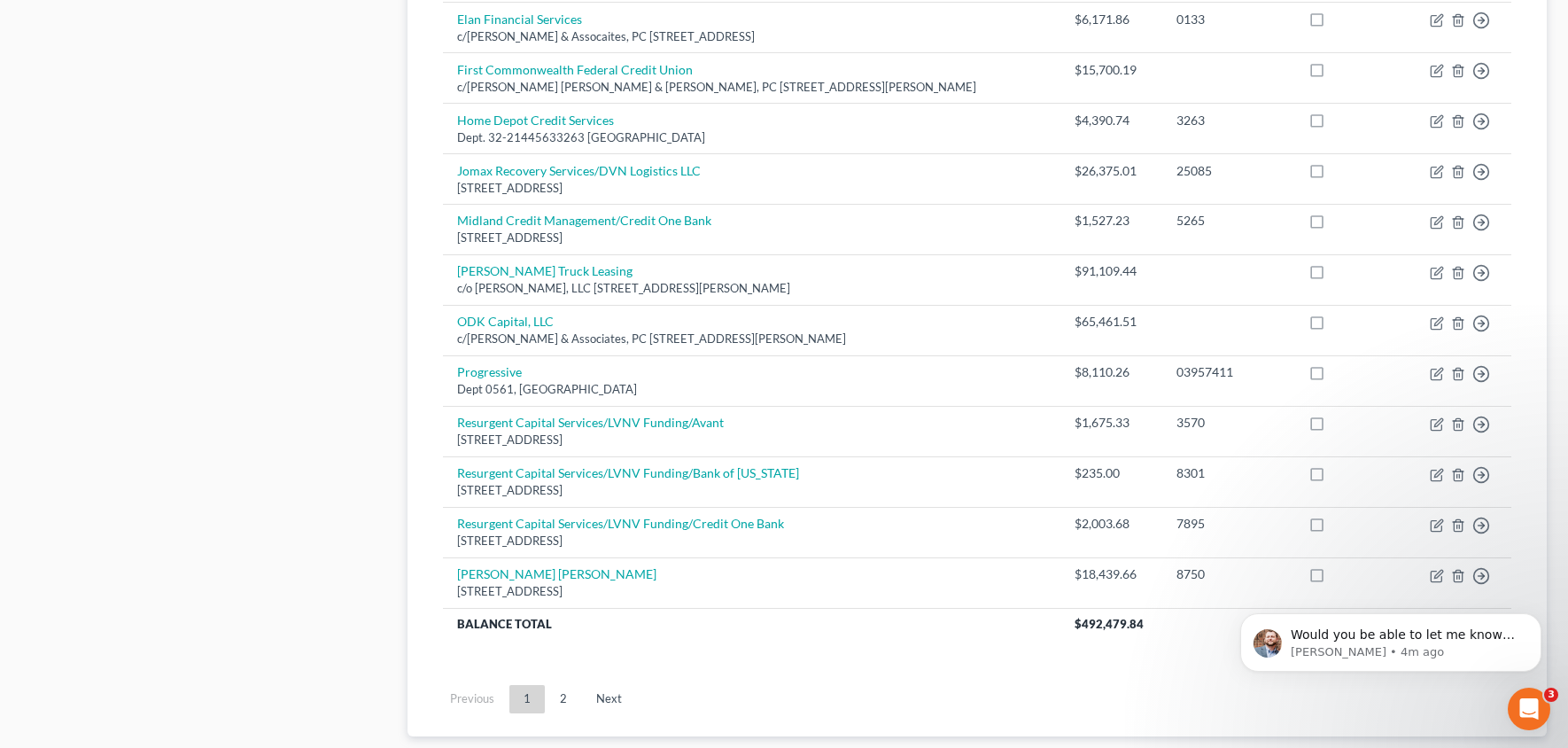
scroll to position [1292, 0]
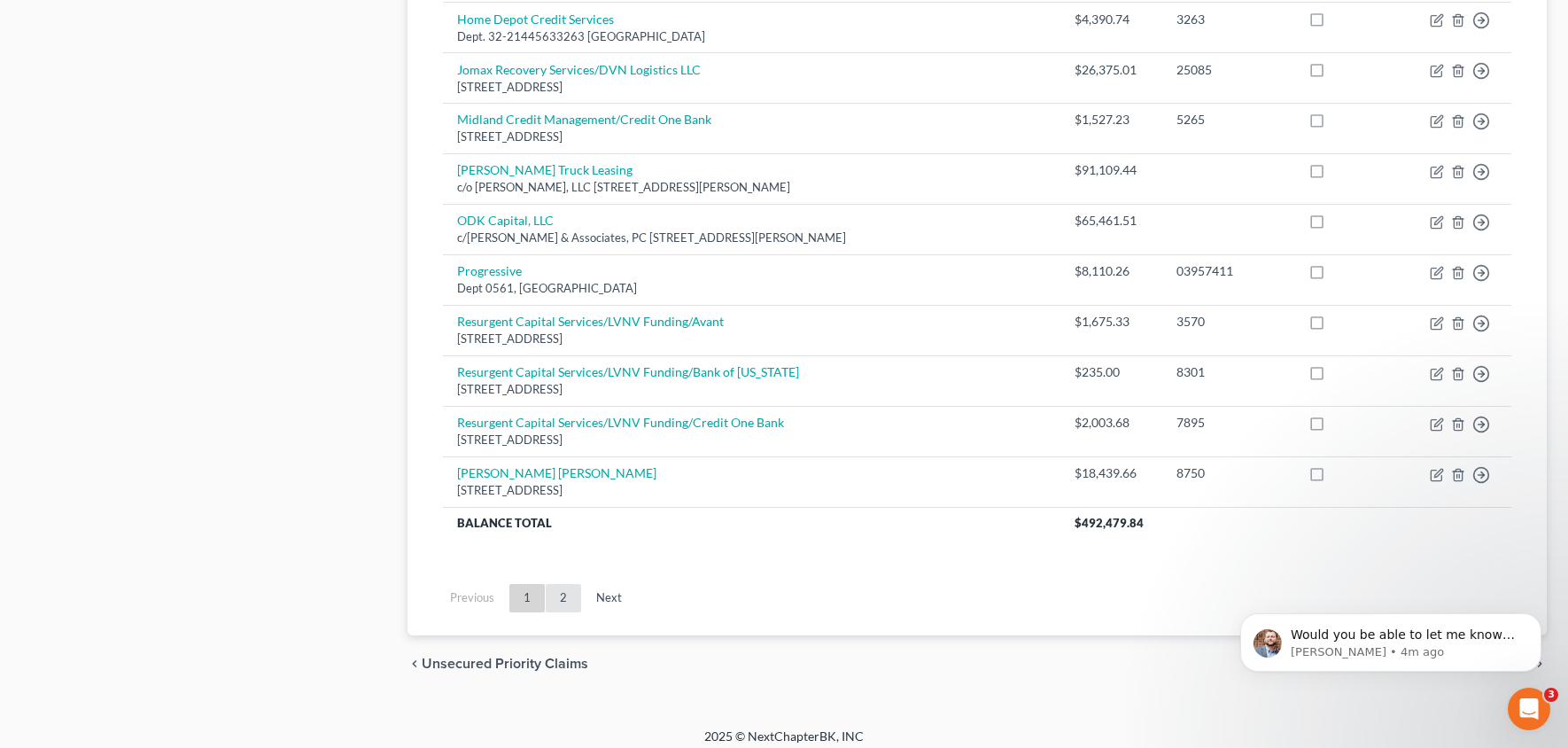
click at [566, 584] on link "2" at bounding box center [563, 599] width 35 height 29
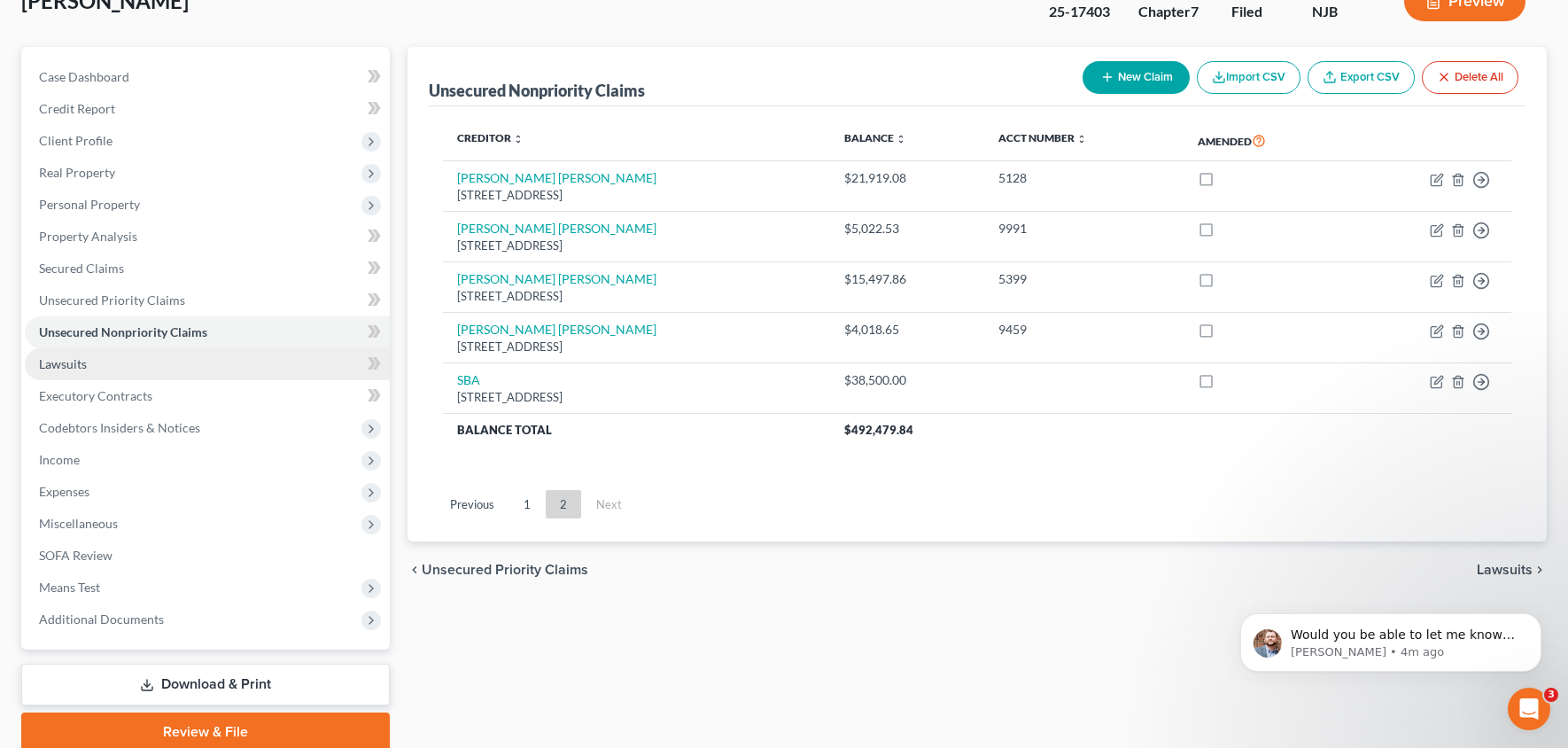
scroll to position [122, 0]
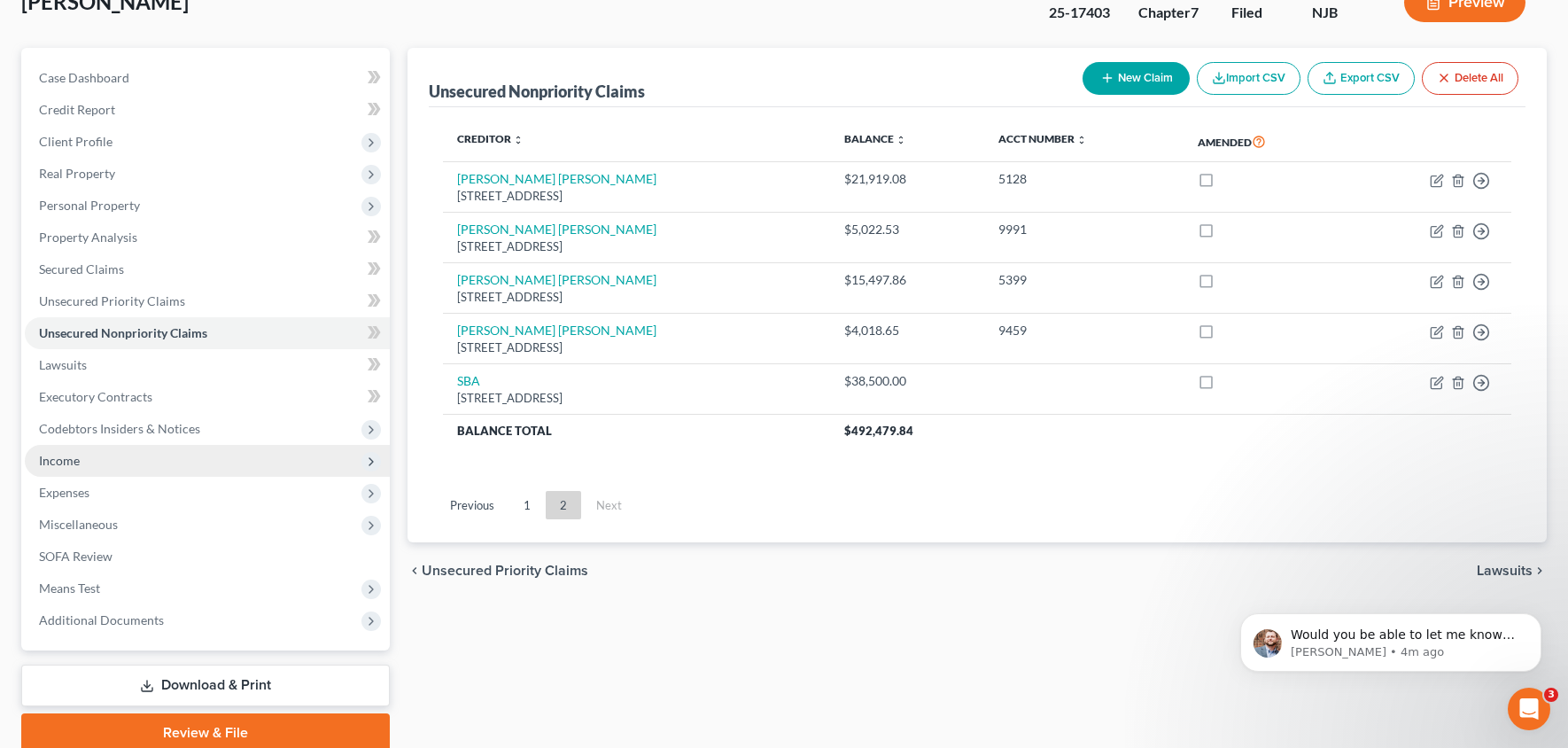
click at [148, 456] on span "Income" at bounding box center [208, 460] width 365 height 32
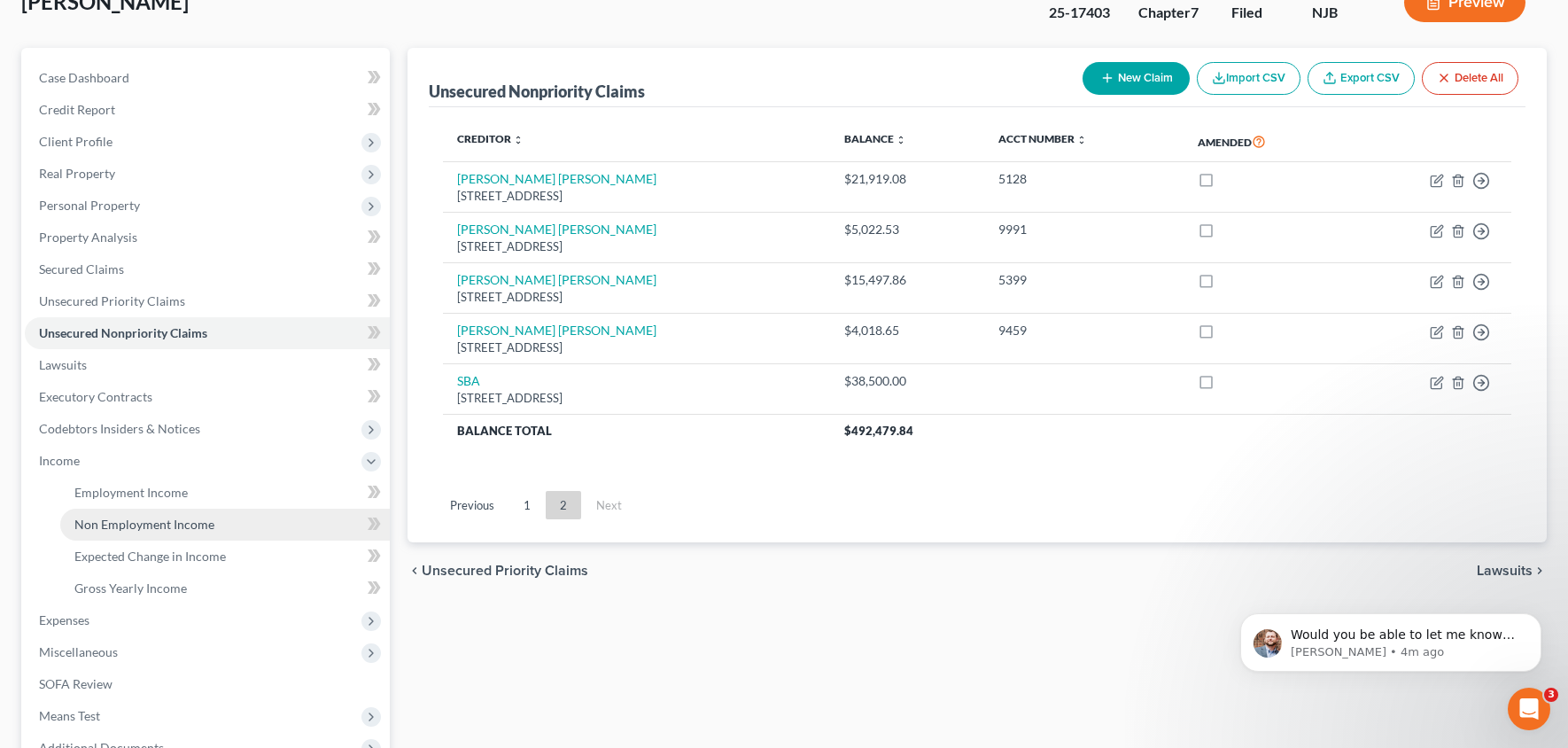
click at [164, 521] on span "Non Employment Income" at bounding box center [145, 524] width 140 height 15
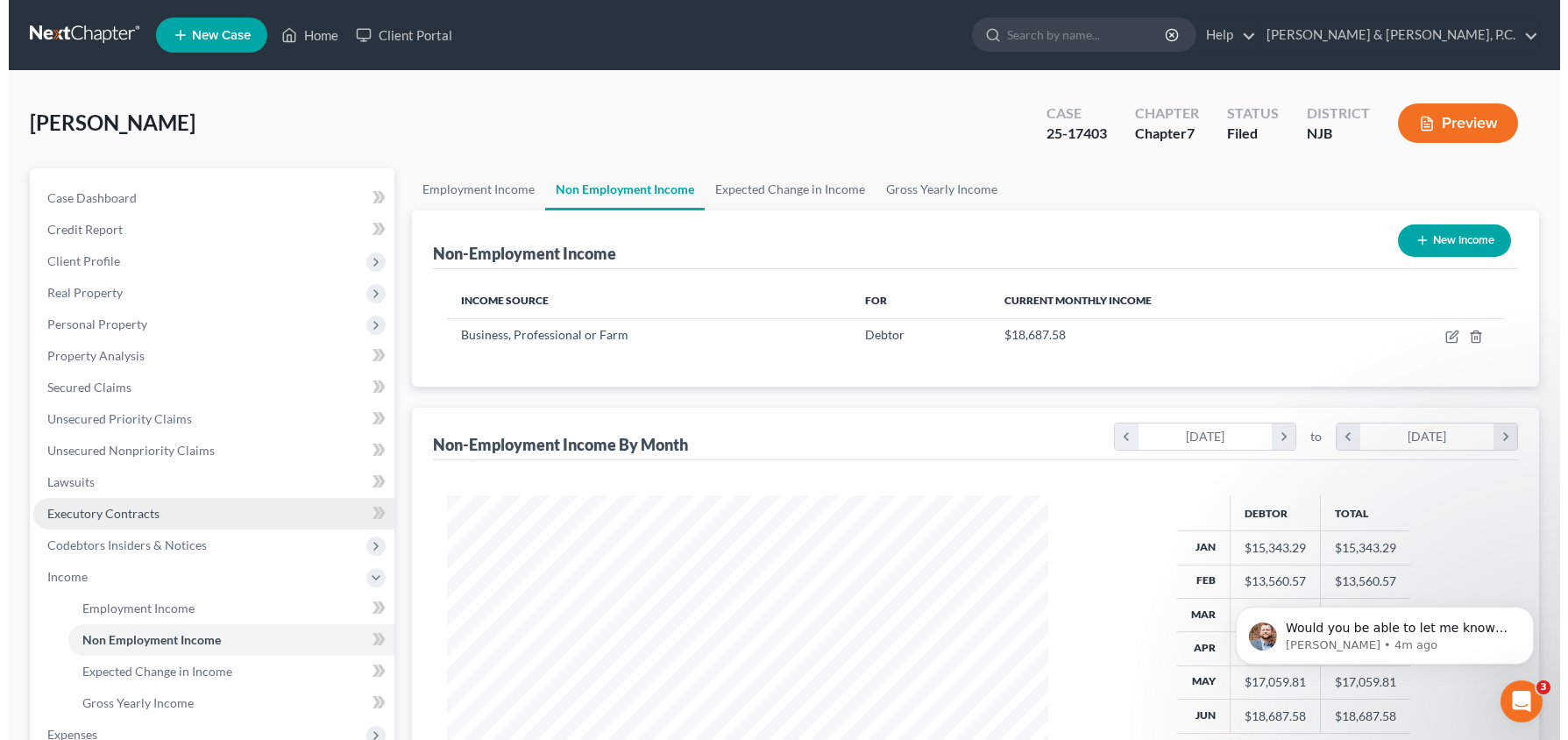
scroll to position [311, 638]
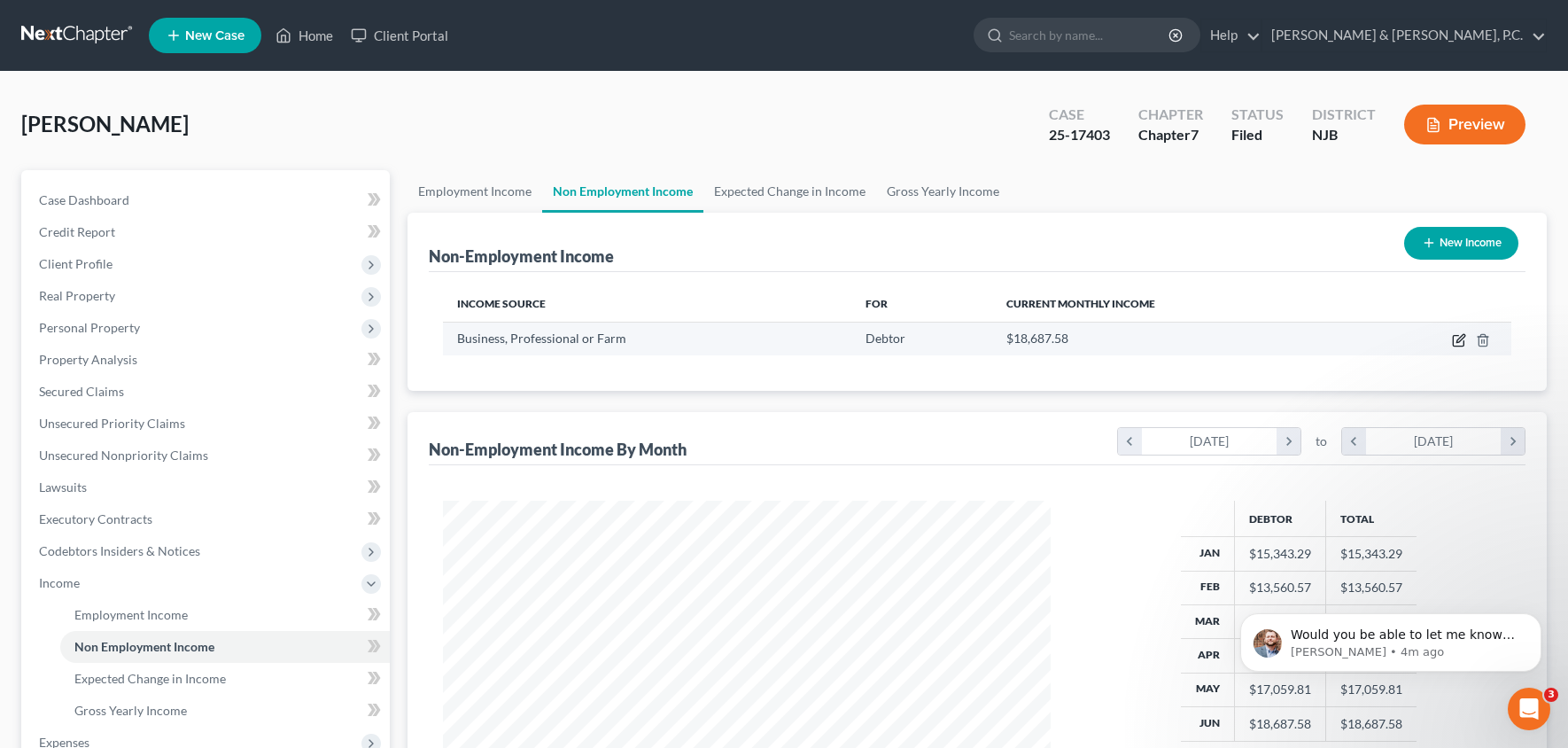
click at [1454, 343] on icon "button" at bounding box center [1460, 340] width 14 height 14
select select "10"
select select "0"
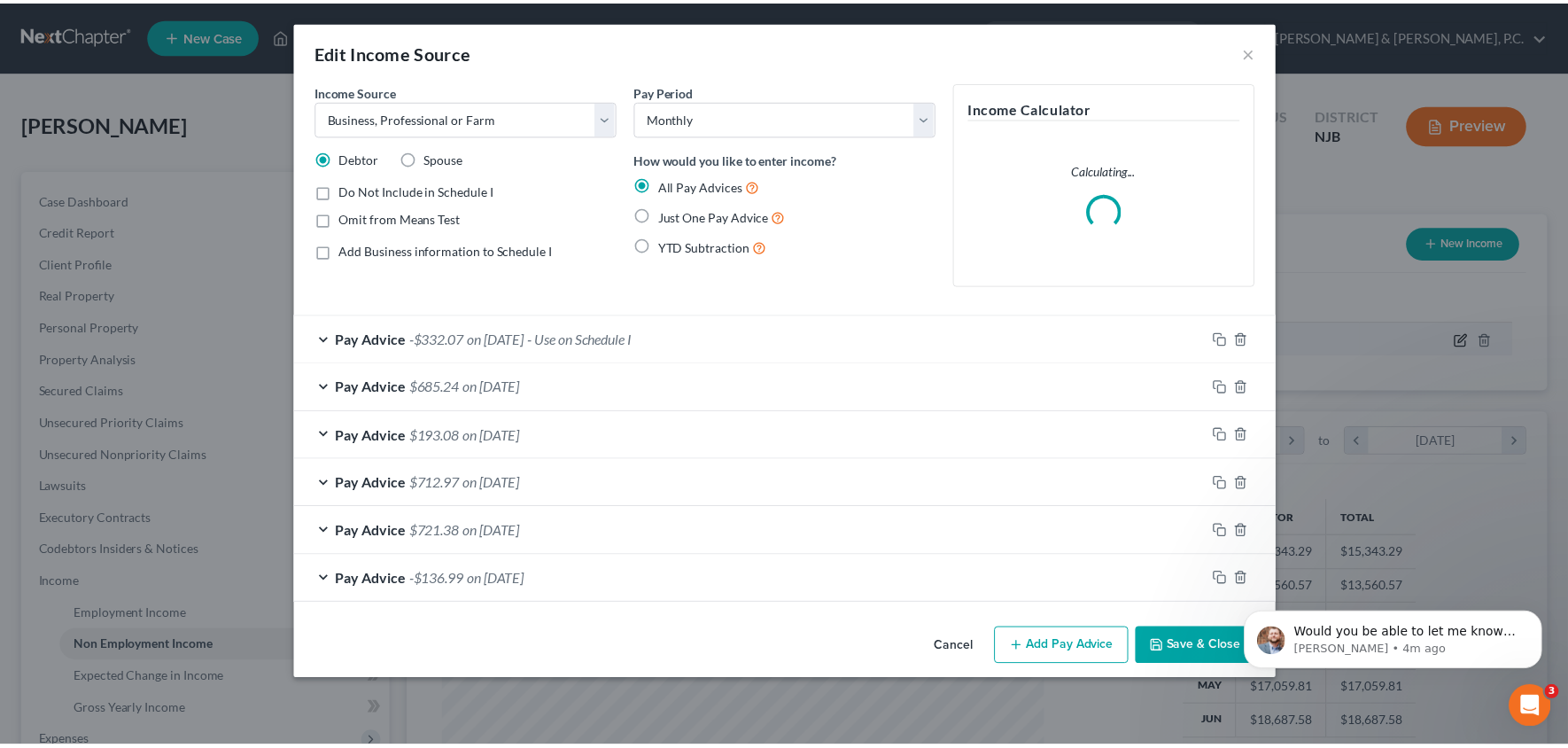
scroll to position [314, 652]
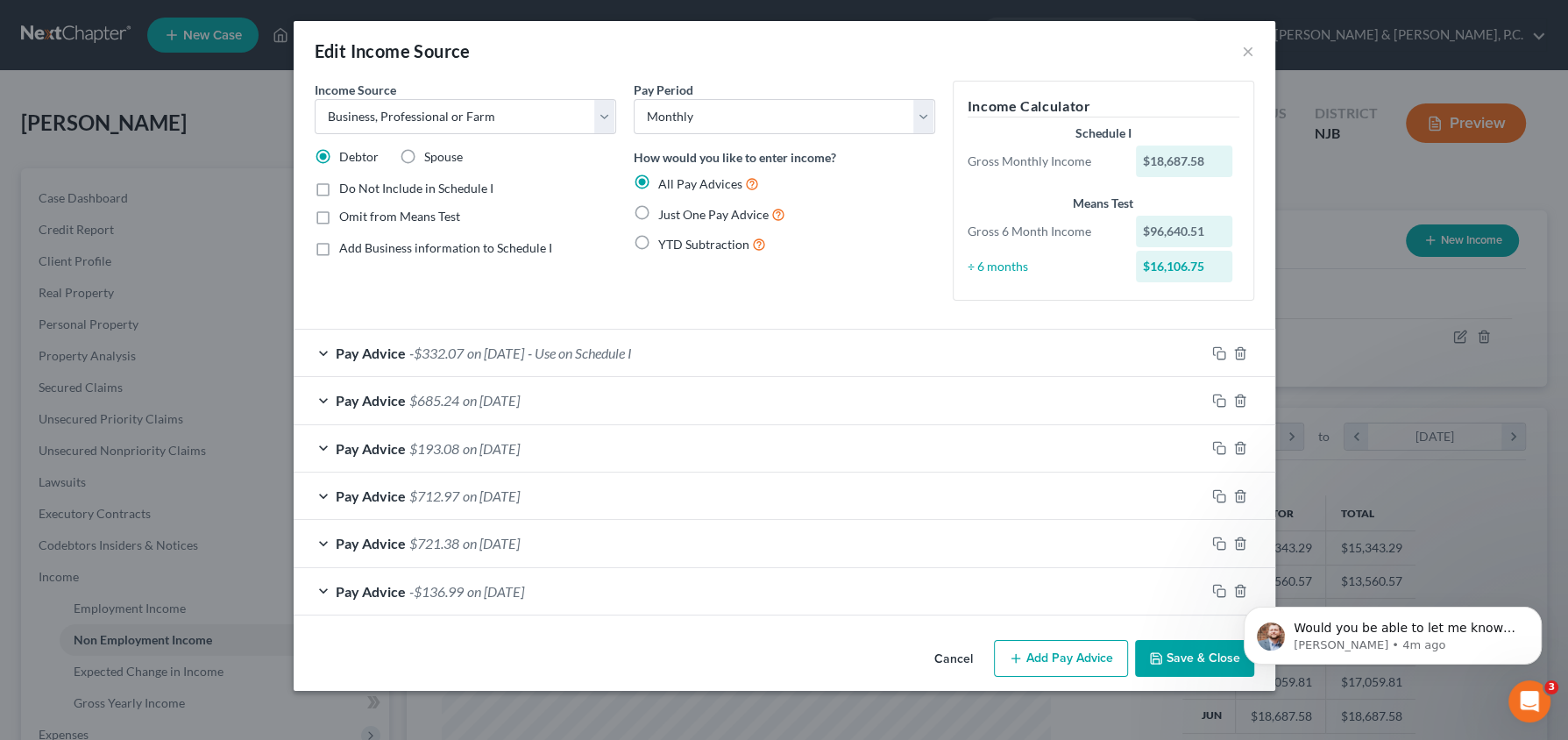
click at [535, 337] on div "Pay Advice -$332.07 on [DATE] - Use on Schedule I" at bounding box center [750, 353] width 912 height 46
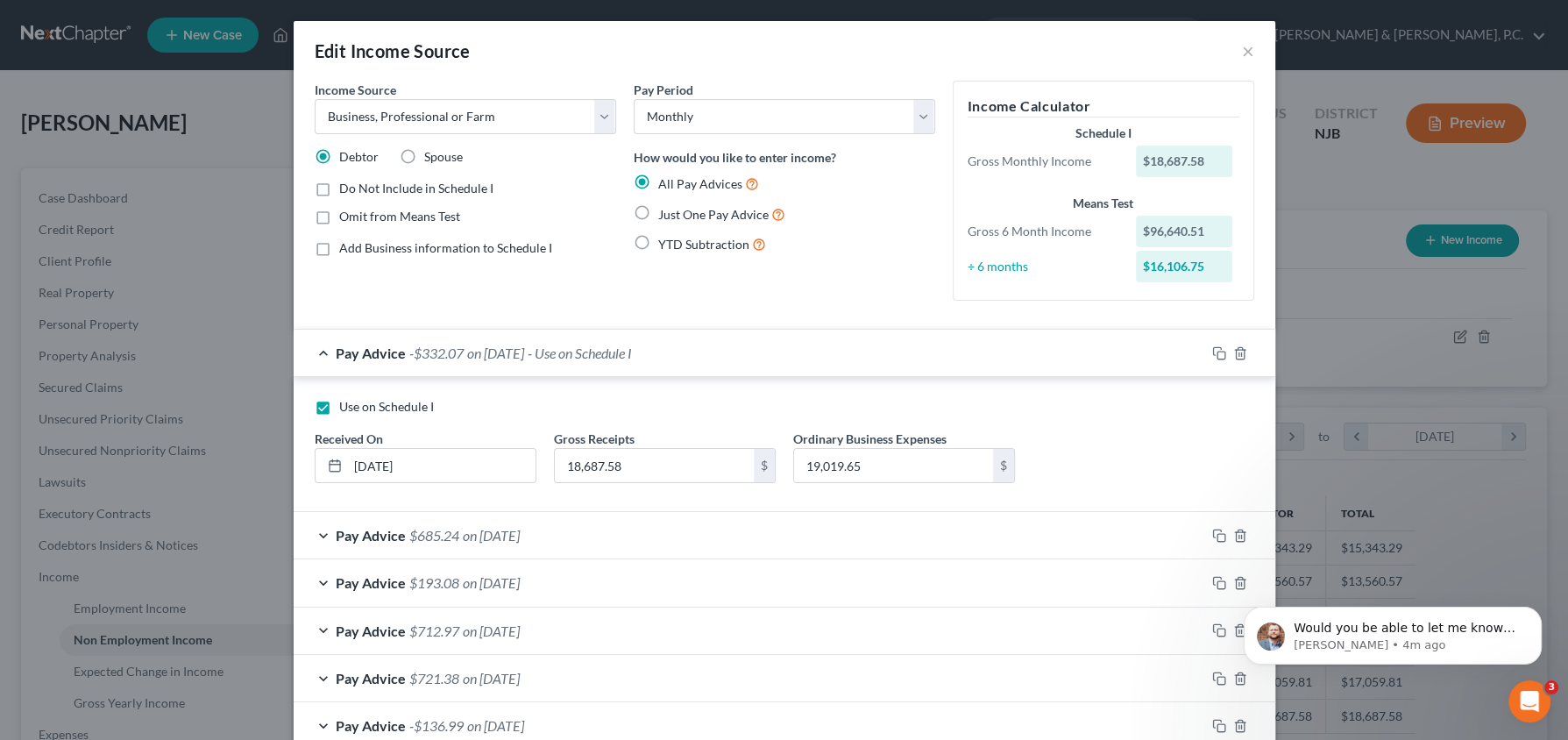
click at [524, 359] on span "on [DATE]" at bounding box center [496, 353] width 57 height 17
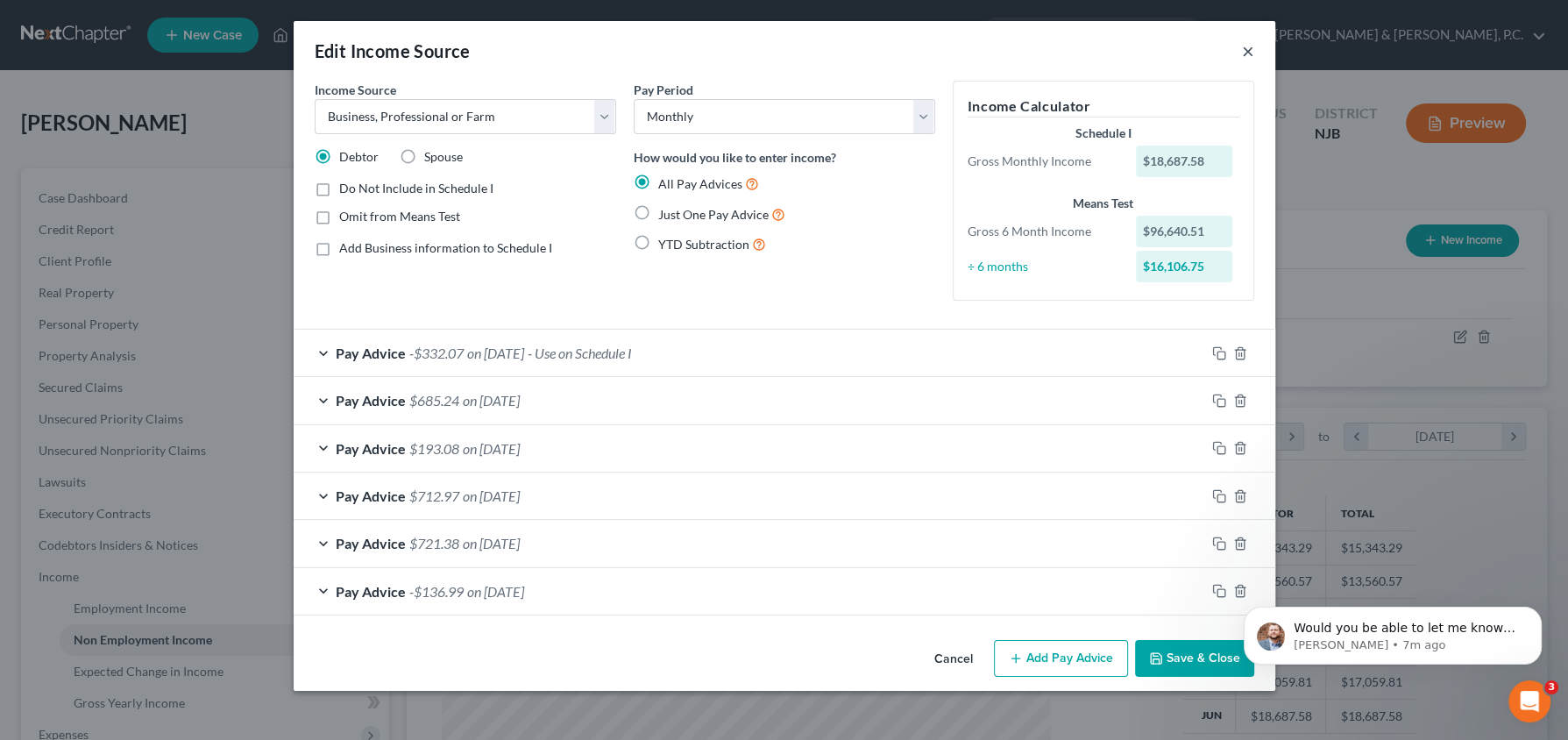
click at [1246, 49] on button "×" at bounding box center [1248, 51] width 12 height 21
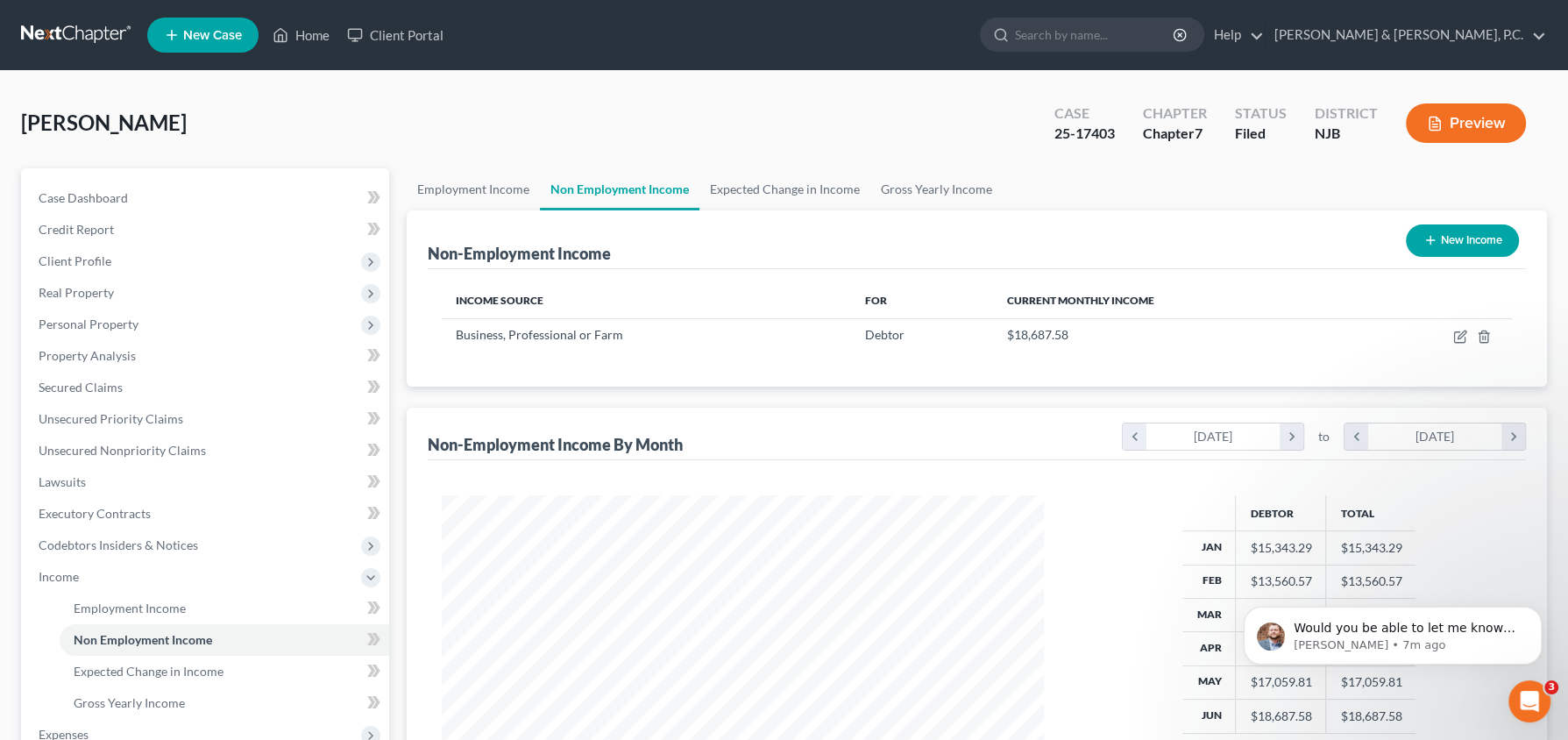
scroll to position [876335, 875922]
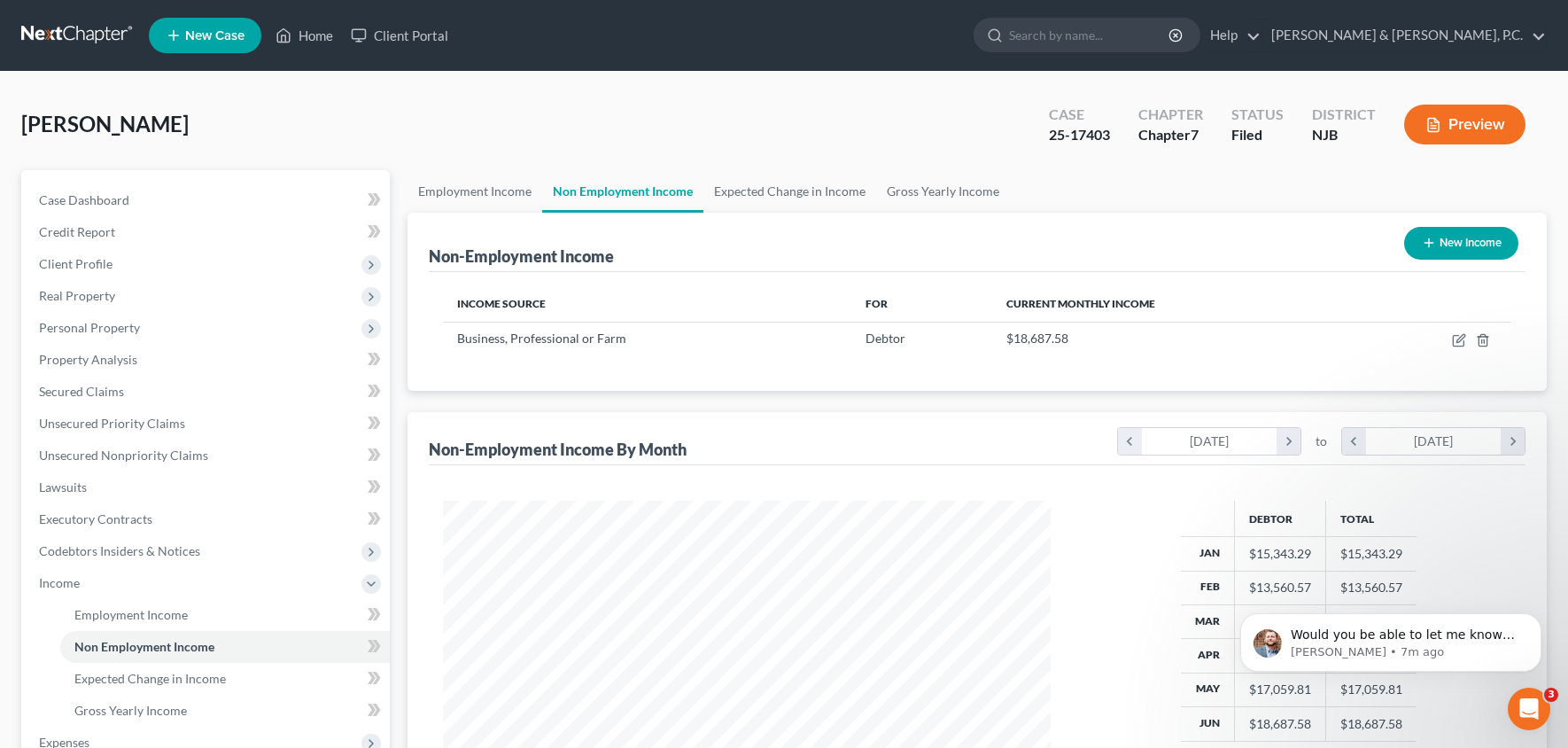
click at [1509, 132] on button "Preview" at bounding box center [1464, 124] width 122 height 40
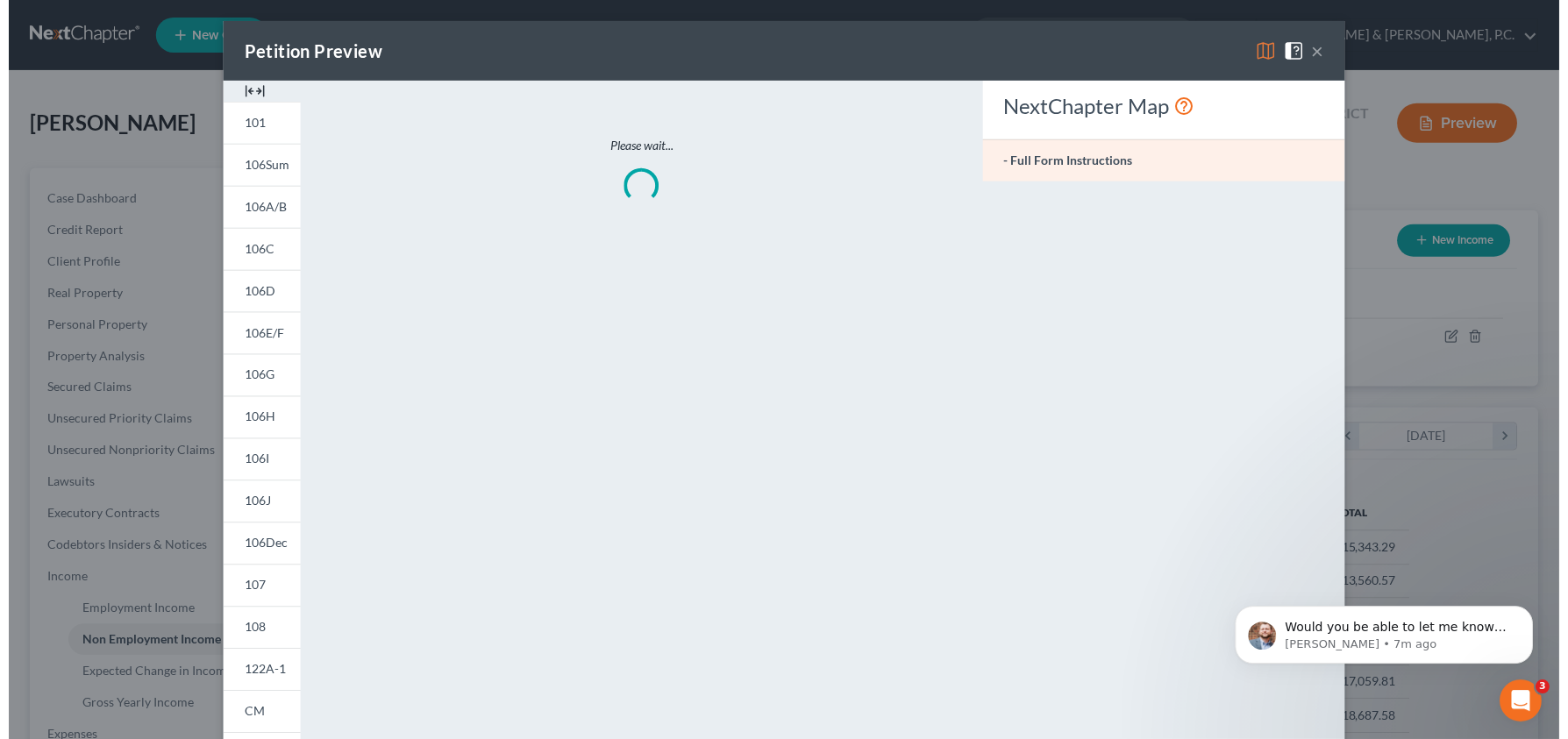
scroll to position [311, 645]
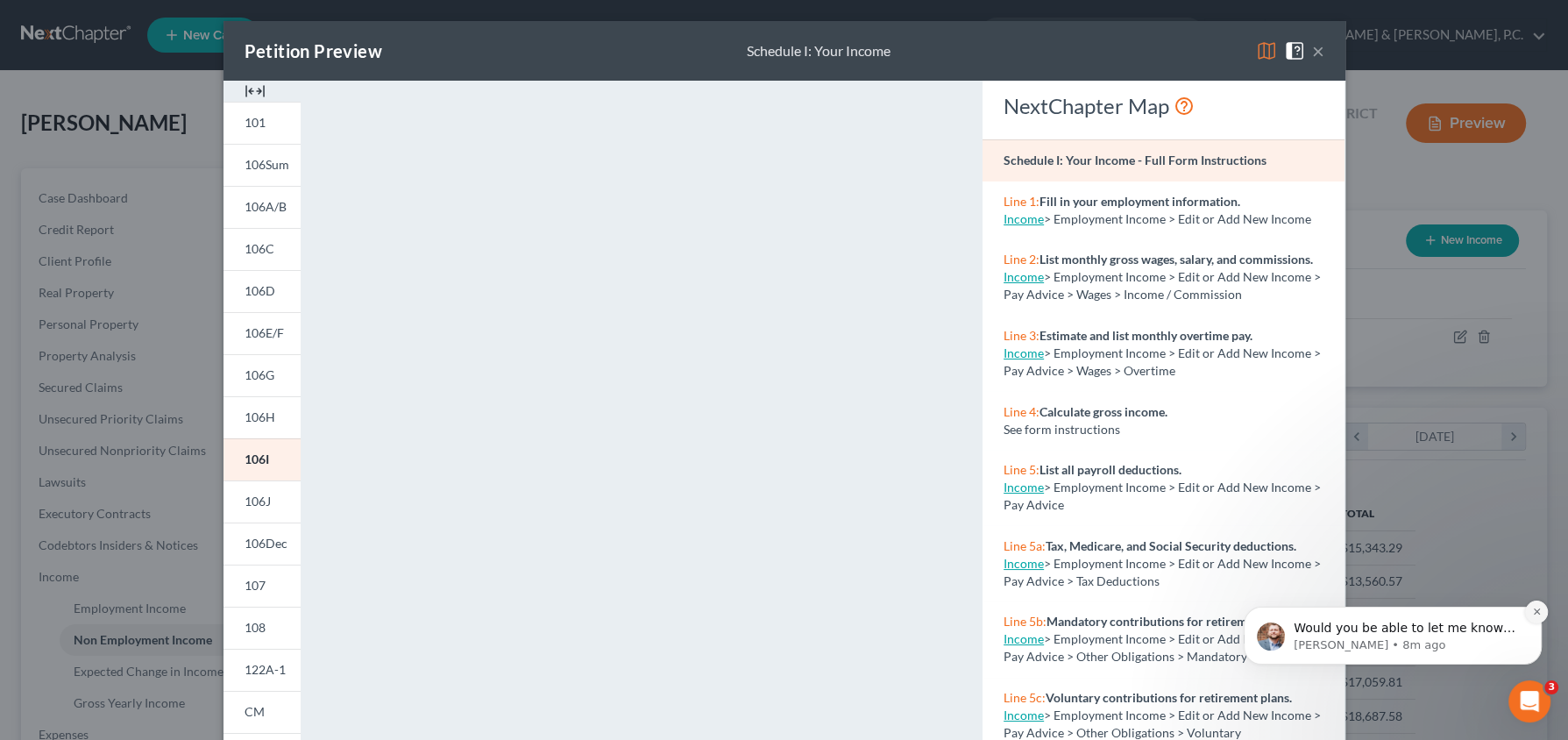
click at [1537, 613] on icon "Dismiss notification" at bounding box center [1536, 611] width 6 height 6
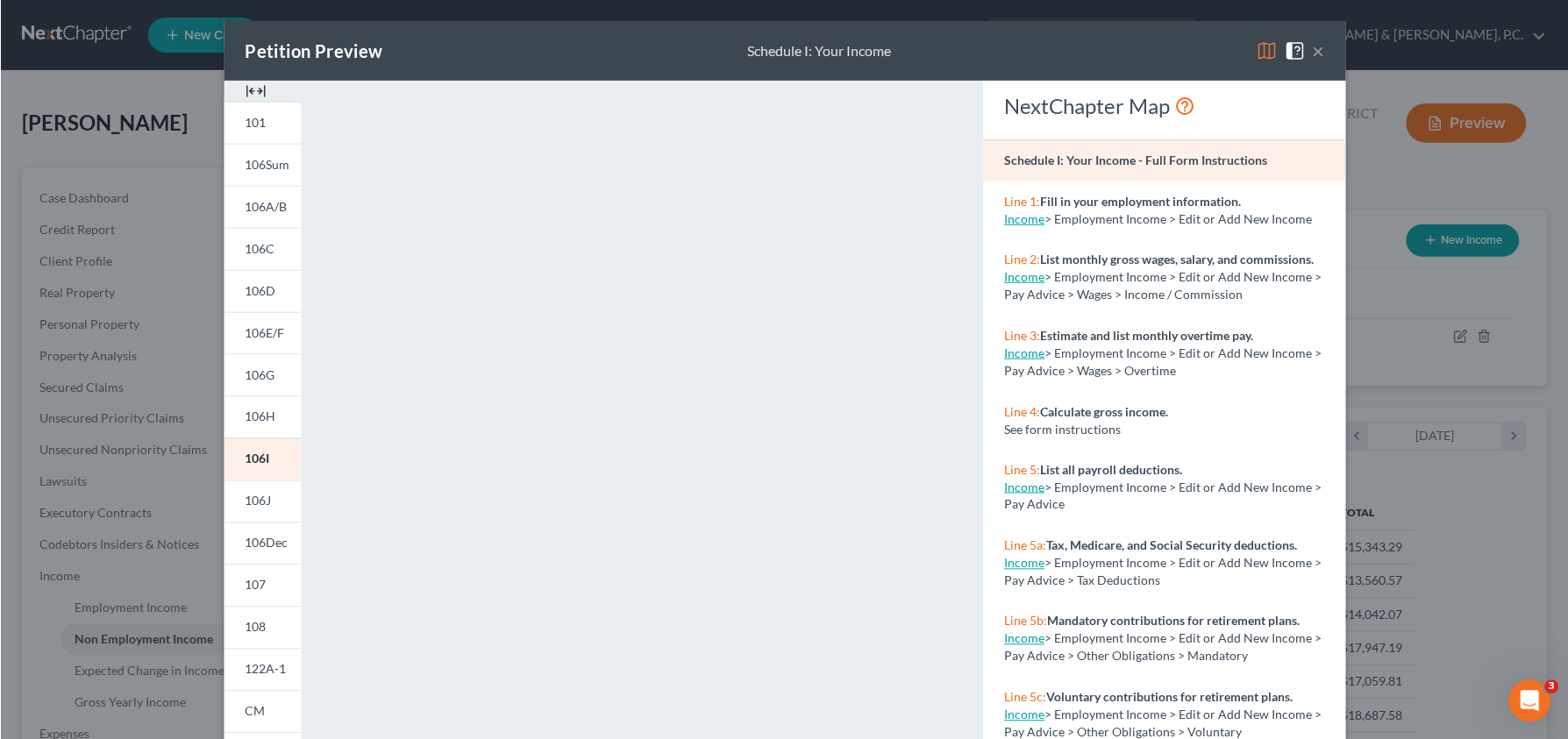
scroll to position [315, 646]
